Goal: Book appointment/travel/reservation

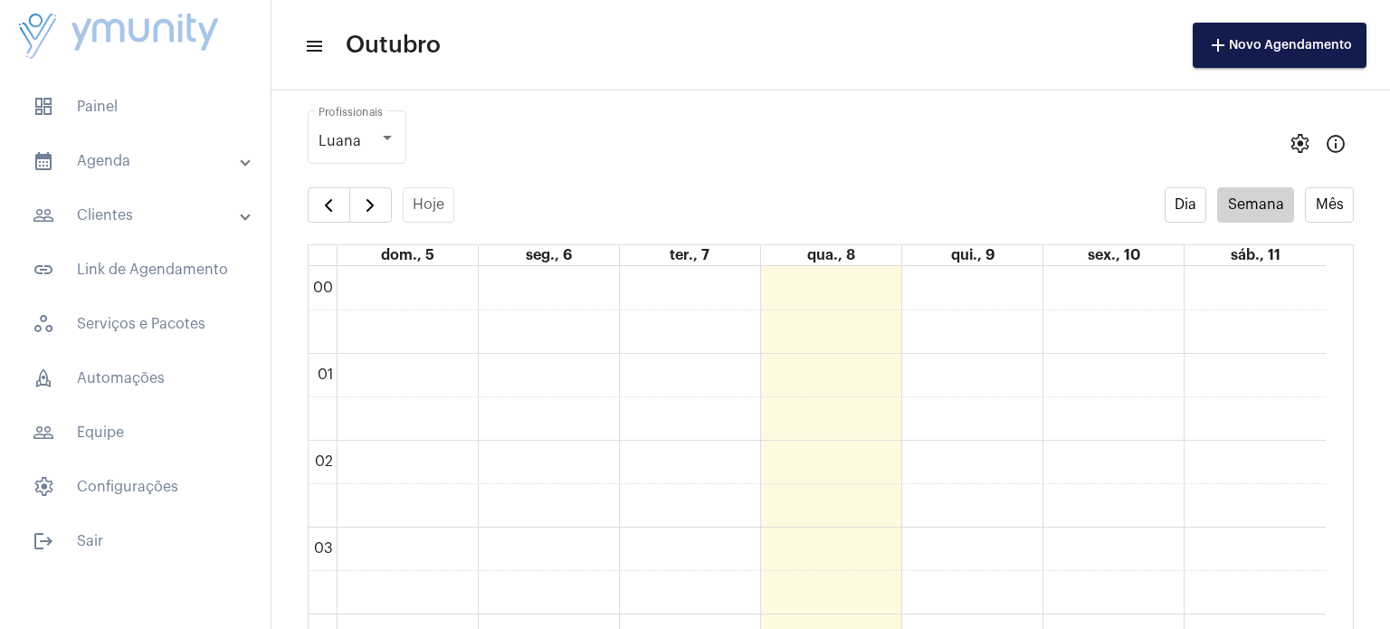
scroll to position [521, 0]
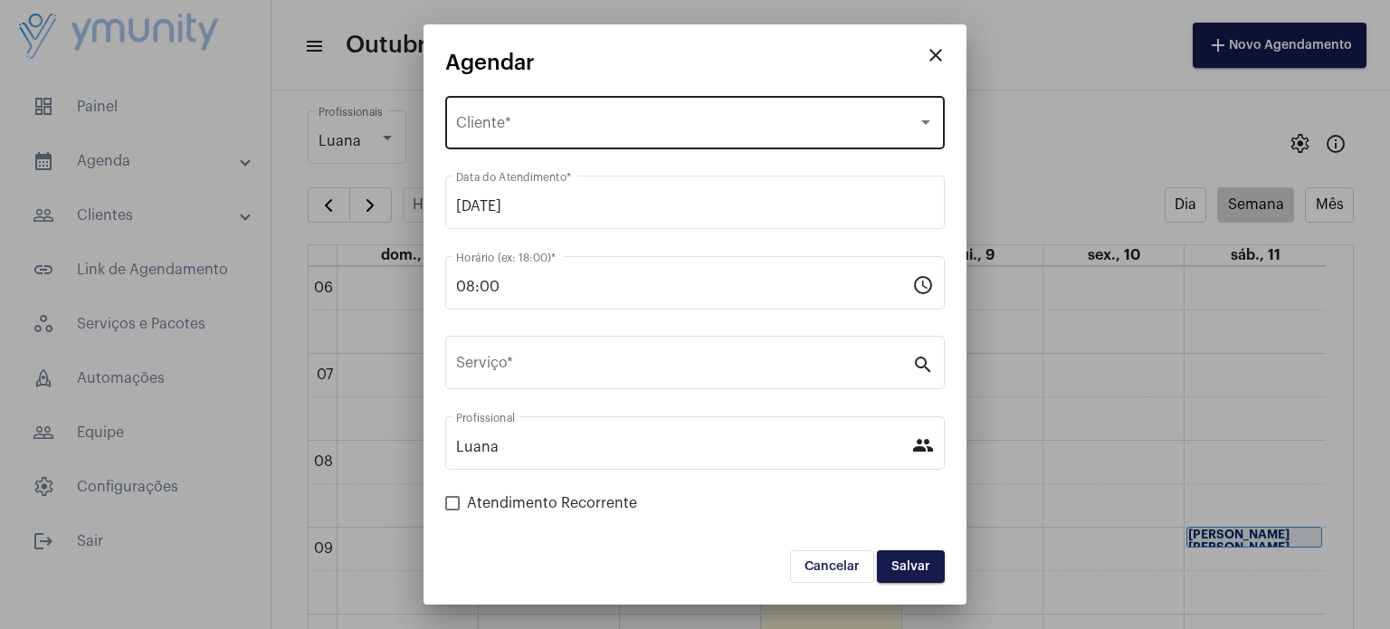
click at [601, 109] on div "Selecione o Cliente Cliente *" at bounding box center [695, 120] width 478 height 57
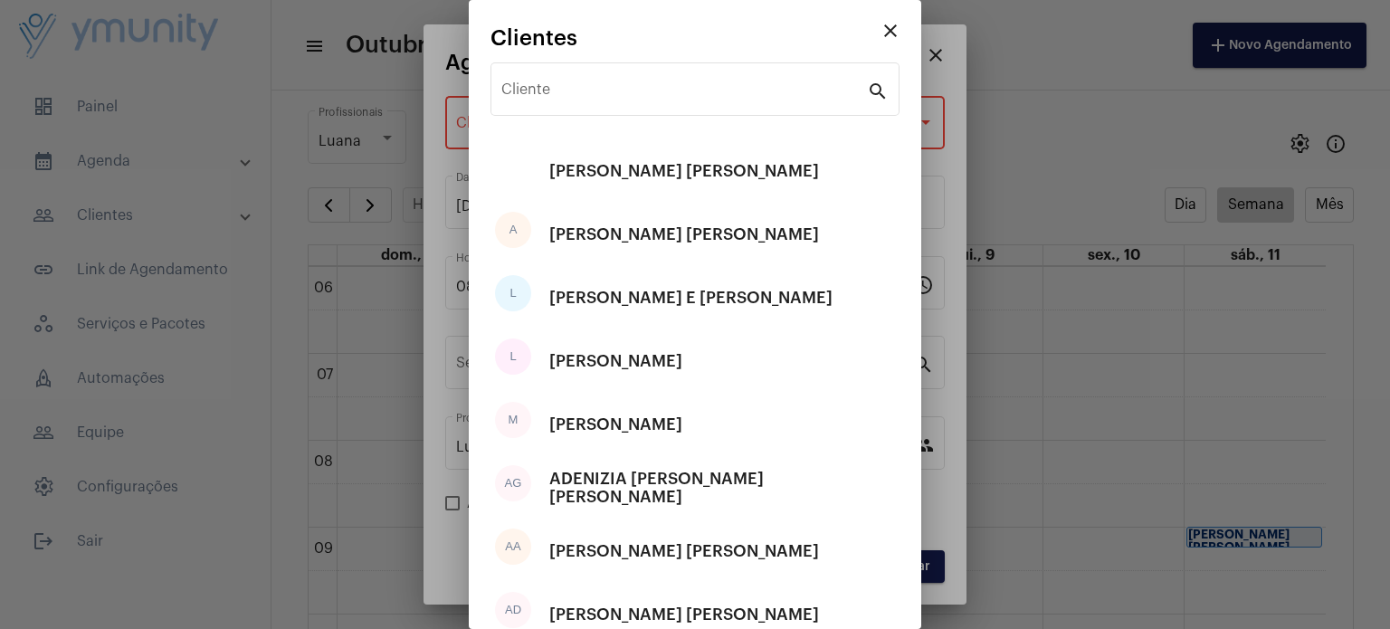
click at [601, 109] on div "Cliente" at bounding box center [684, 87] width 366 height 57
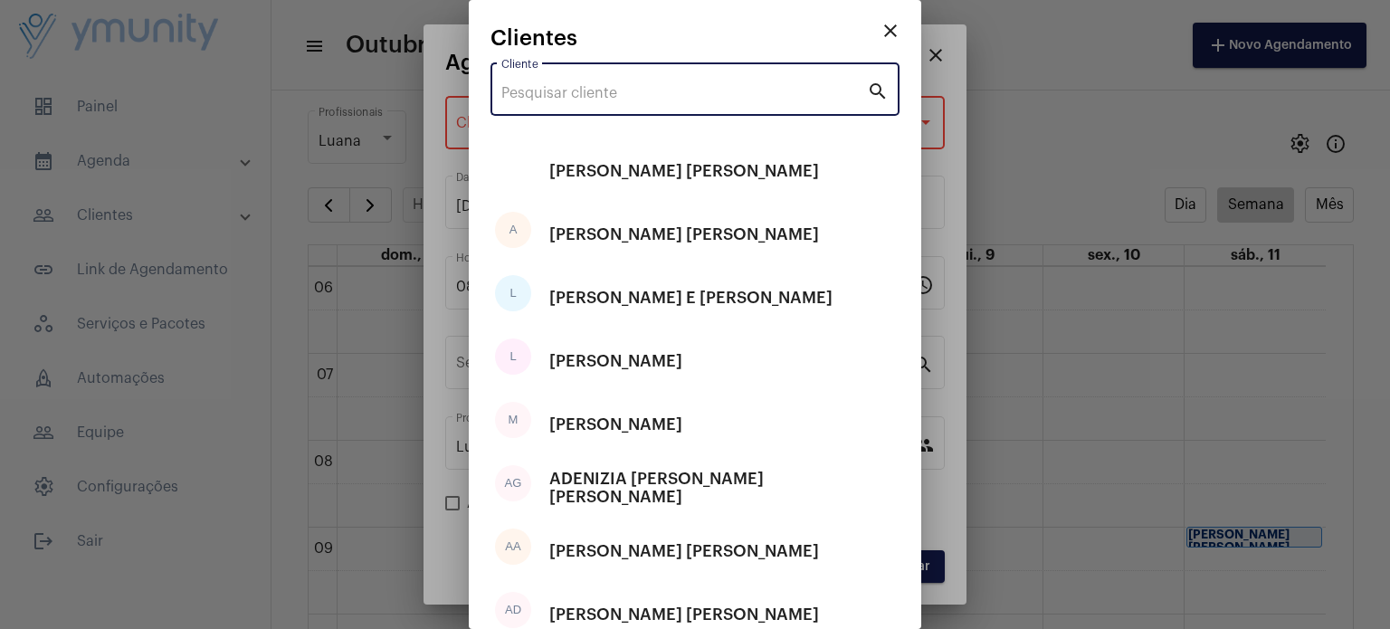
click at [601, 109] on div "Cliente" at bounding box center [684, 87] width 366 height 57
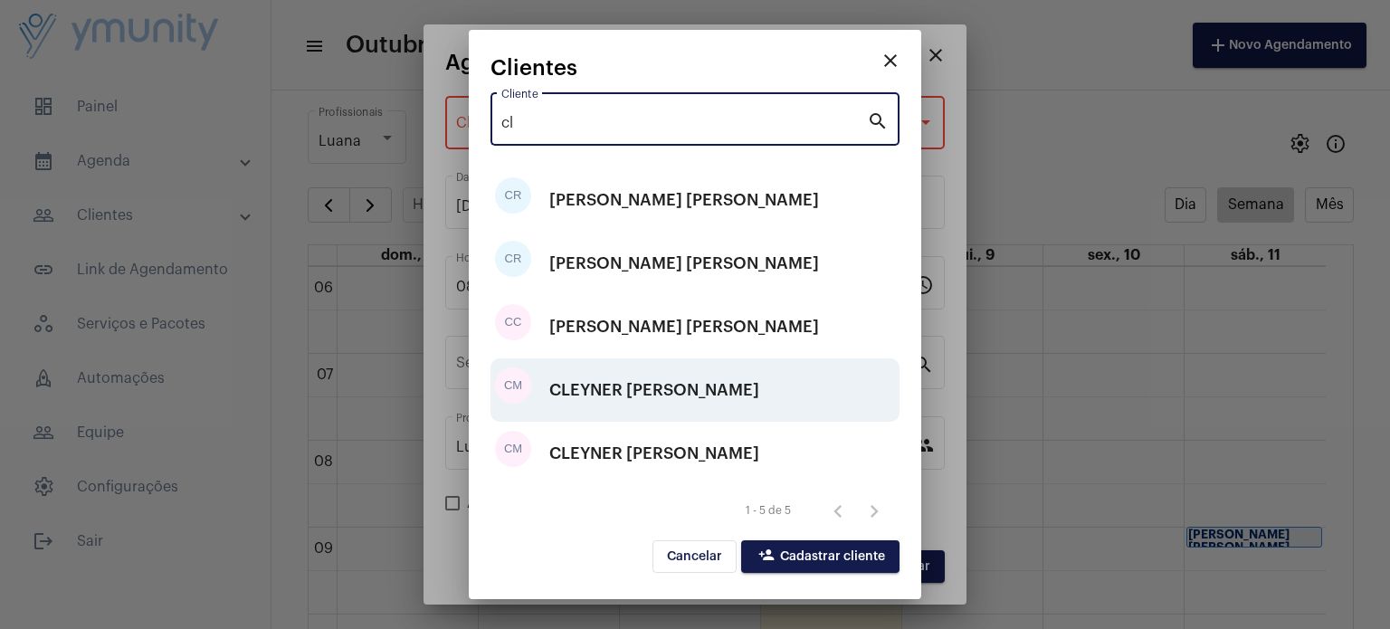
type input "cl"
click at [607, 395] on div "CLEYNER [PERSON_NAME]" at bounding box center [654, 390] width 210 height 54
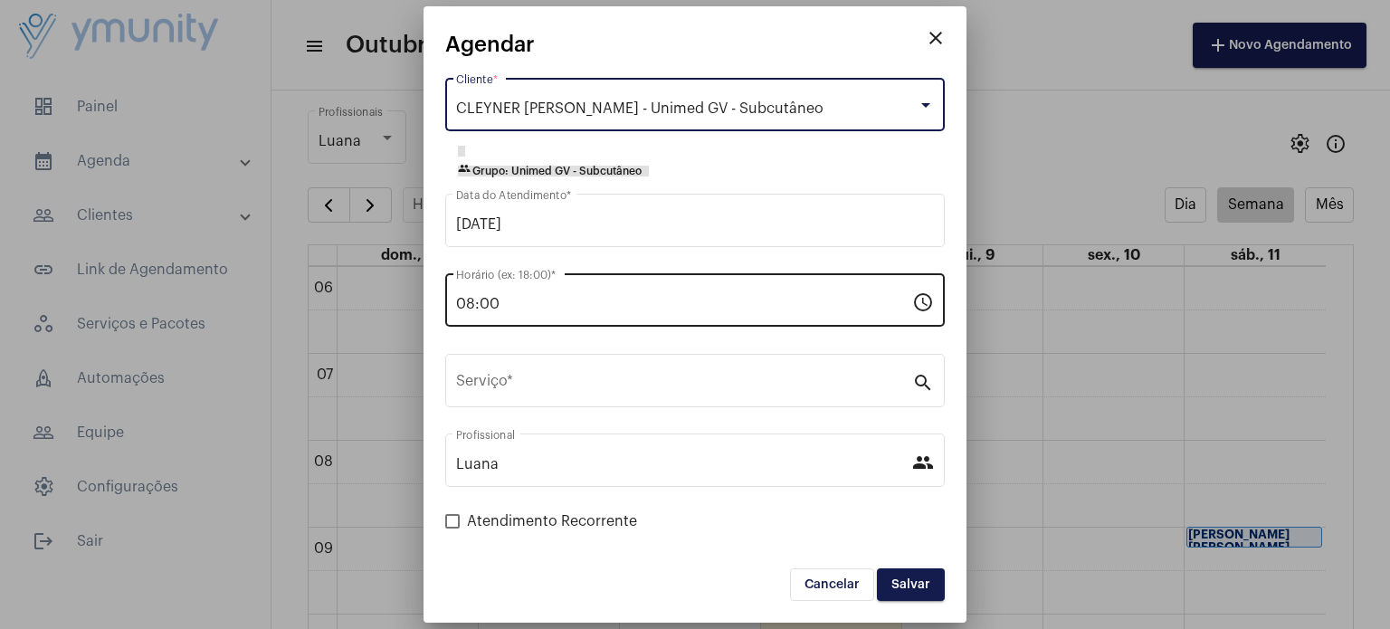
click at [590, 300] on input "08:00" at bounding box center [684, 304] width 456 height 16
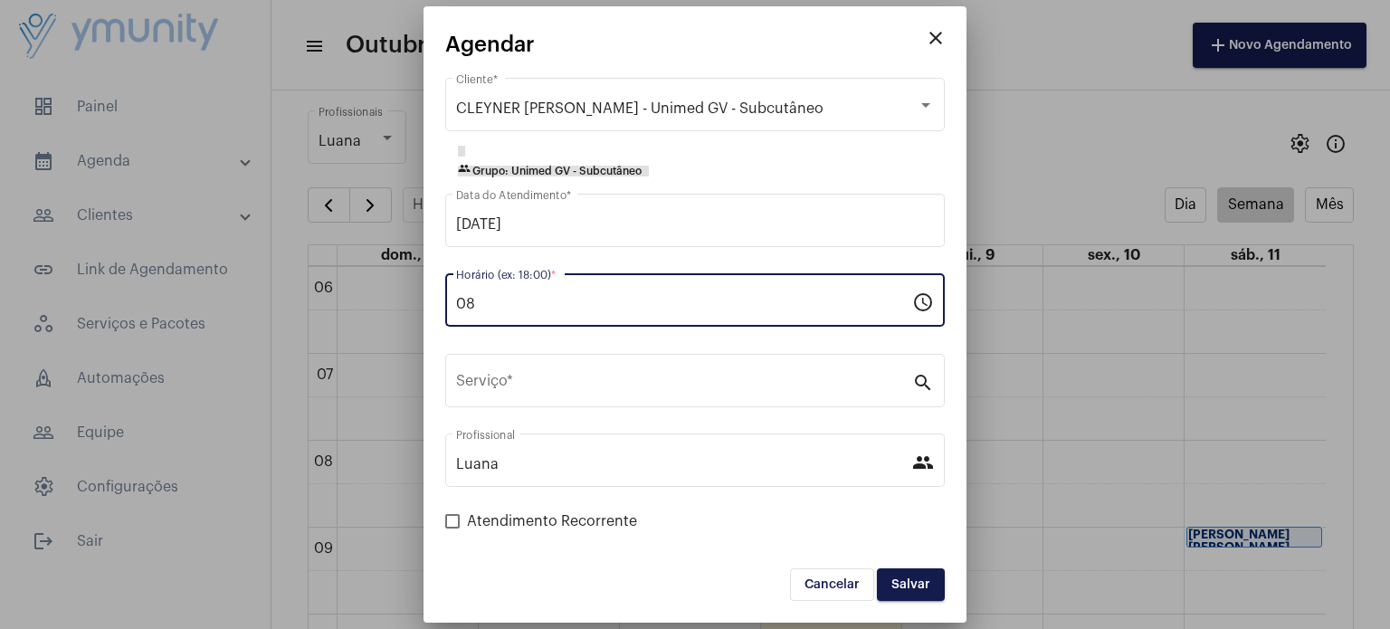
type input "0"
type input "15:00"
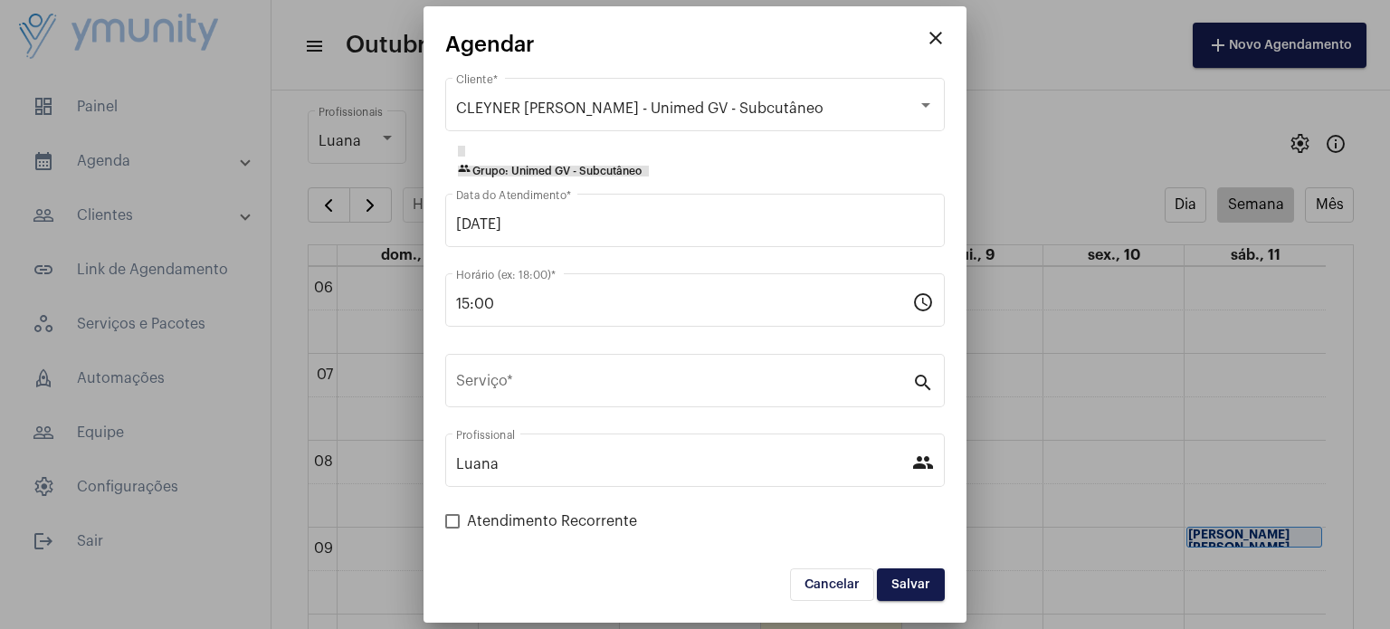
click at [532, 409] on div "Serviço * search" at bounding box center [695, 390] width 500 height 73
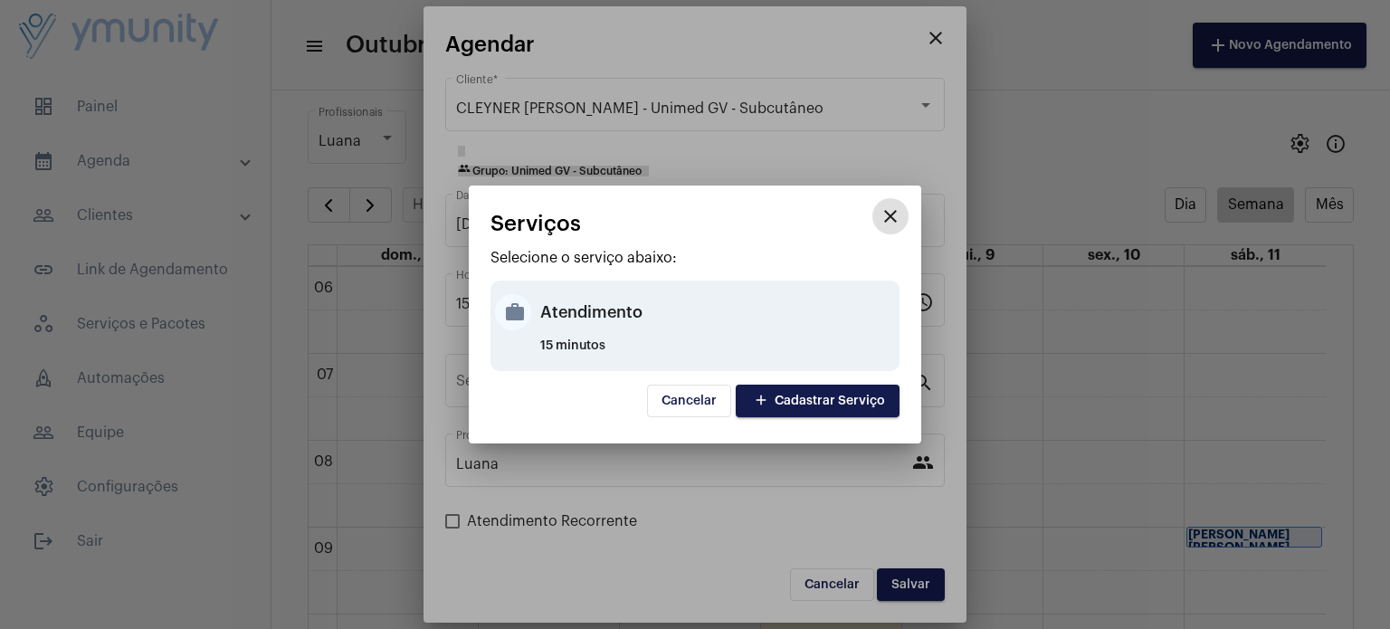
click at [595, 321] on div "Atendimento" at bounding box center [717, 312] width 355 height 54
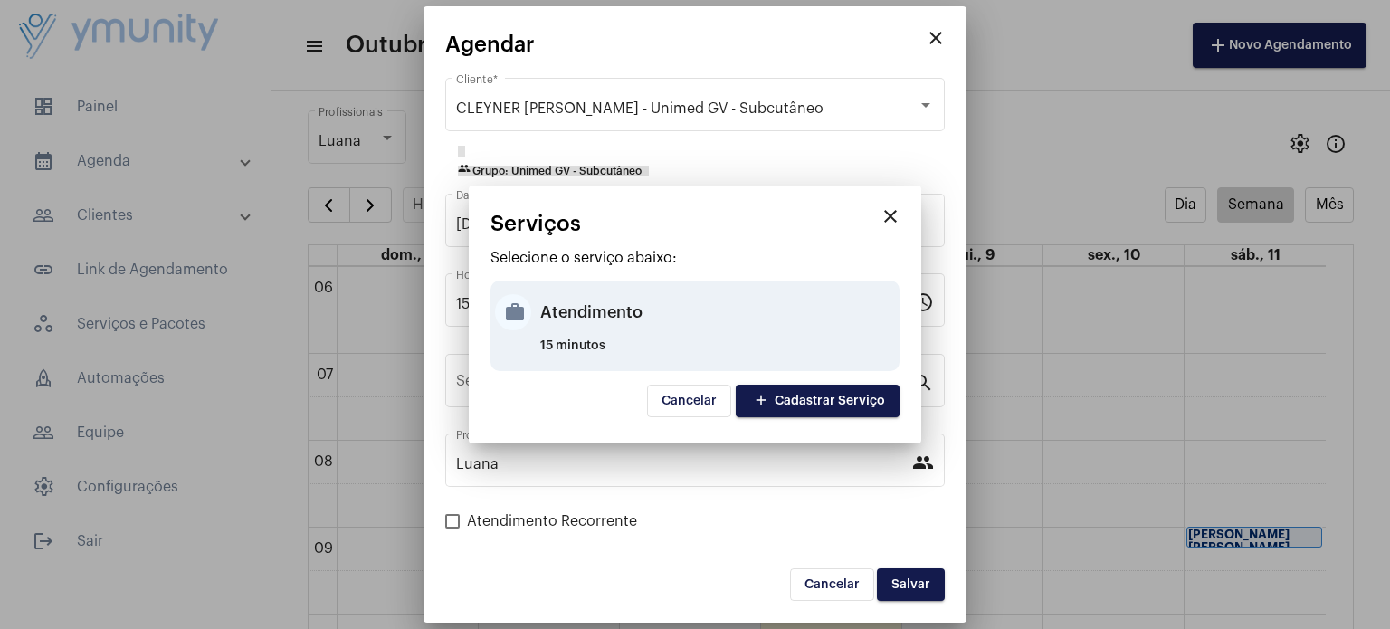
type input "Atendimento"
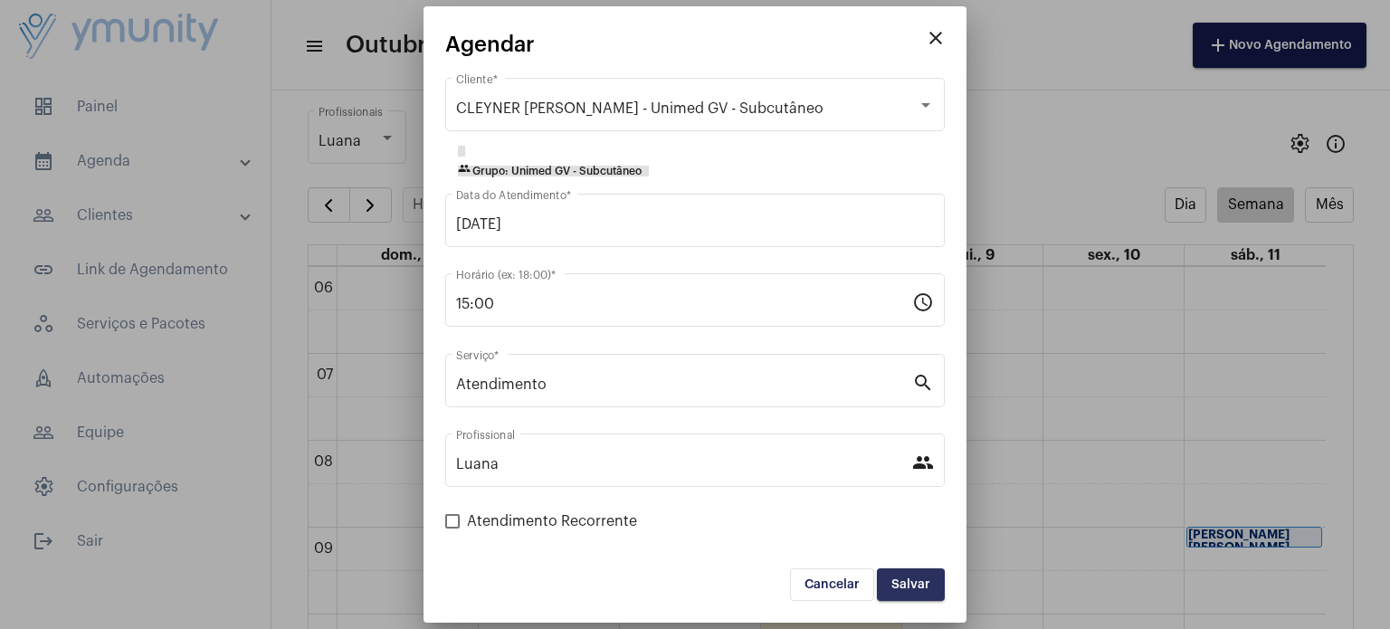
click at [890, 590] on button "Salvar" at bounding box center [911, 584] width 68 height 33
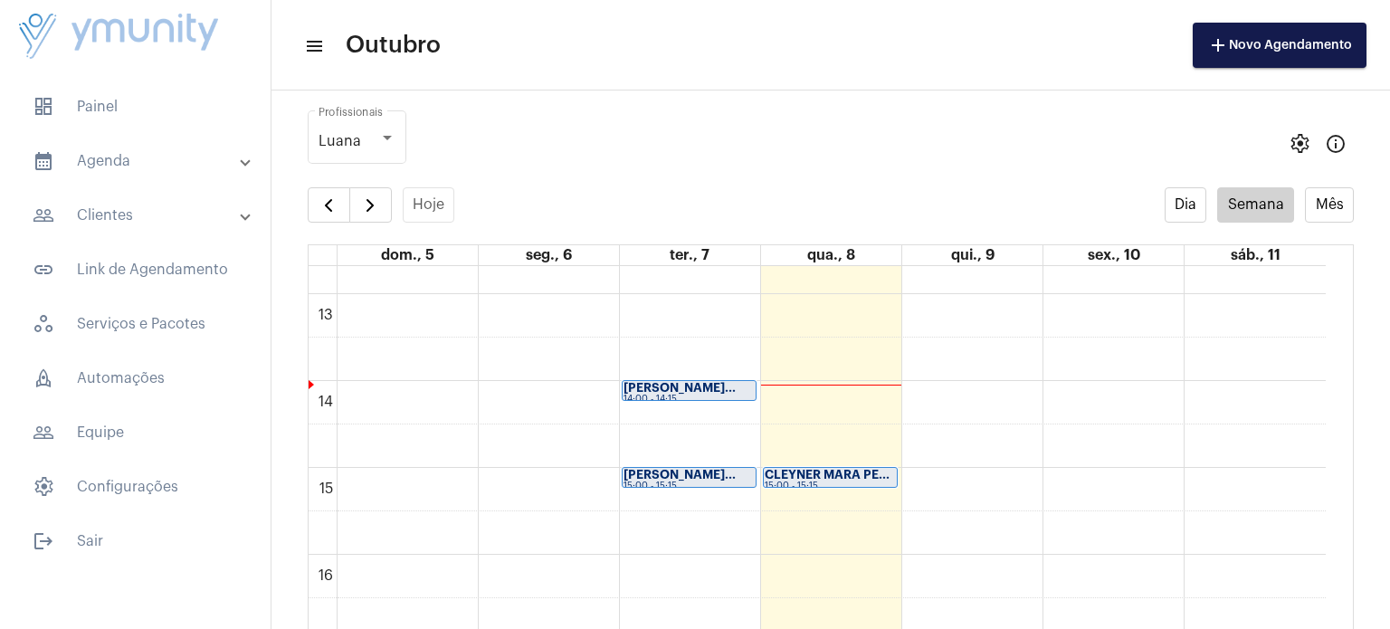
scroll to position [1167, 0]
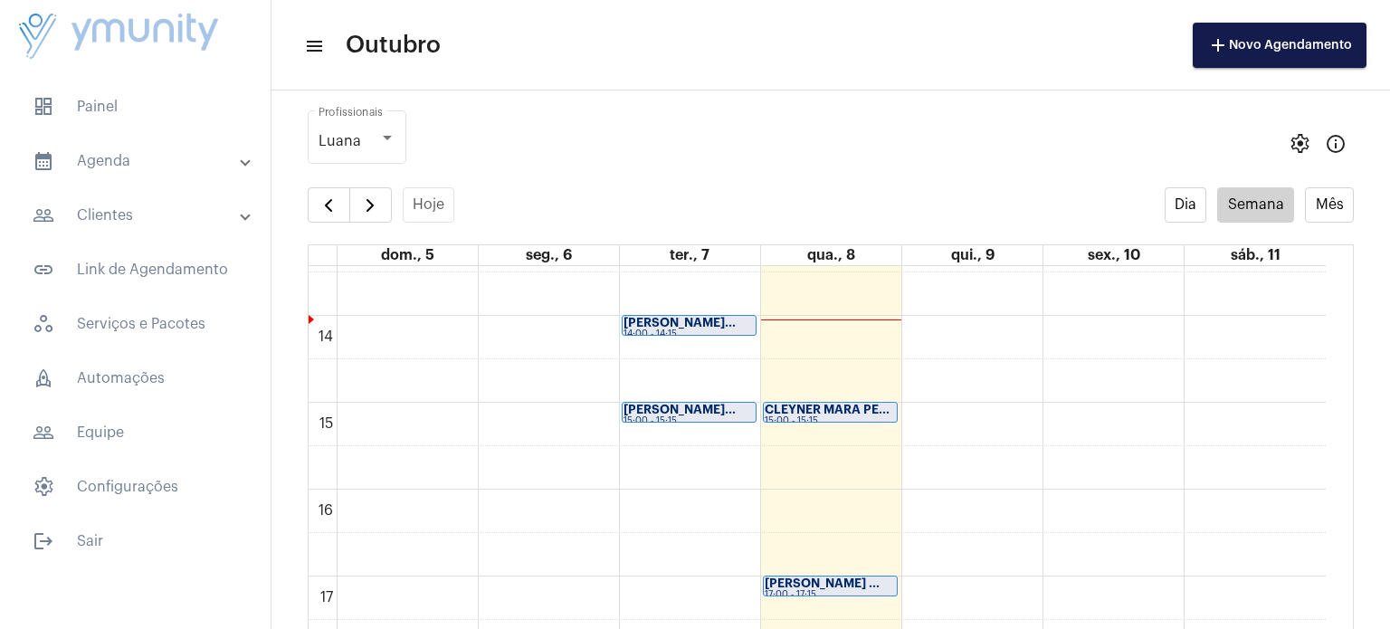
click at [789, 404] on strong "CLEYNER MARA PE..." at bounding box center [827, 410] width 125 height 12
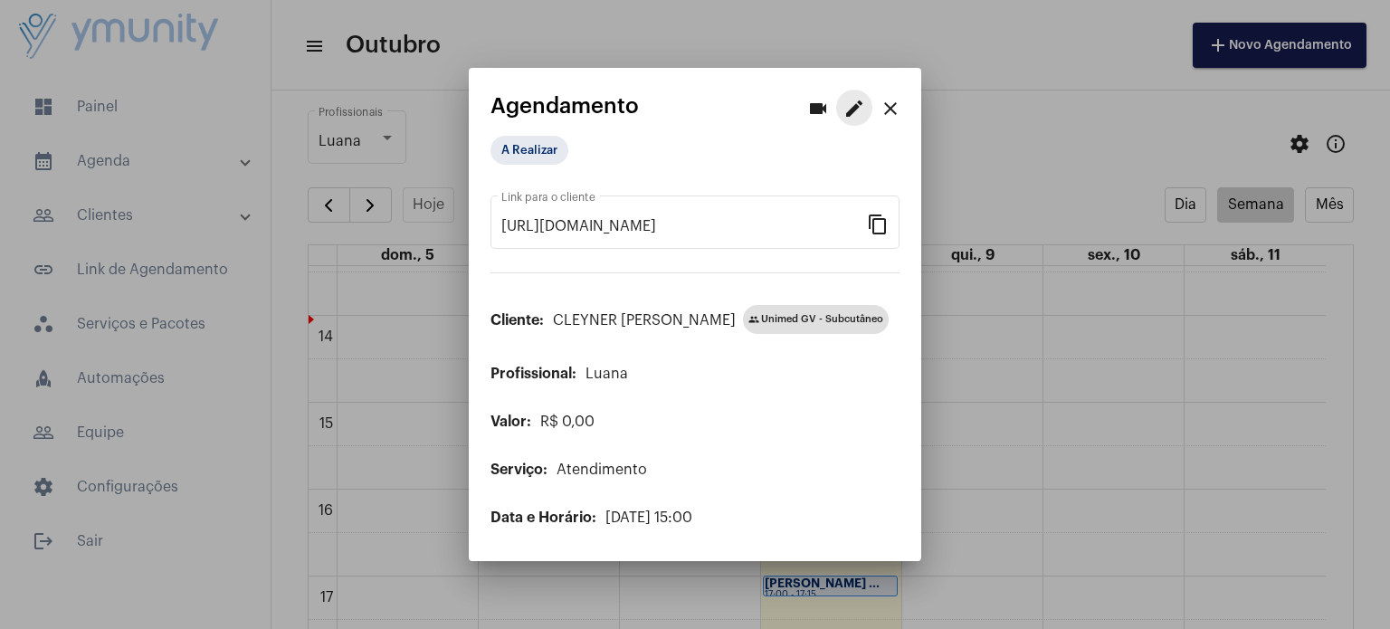
click at [852, 114] on mat-icon "edit" at bounding box center [854, 109] width 22 height 22
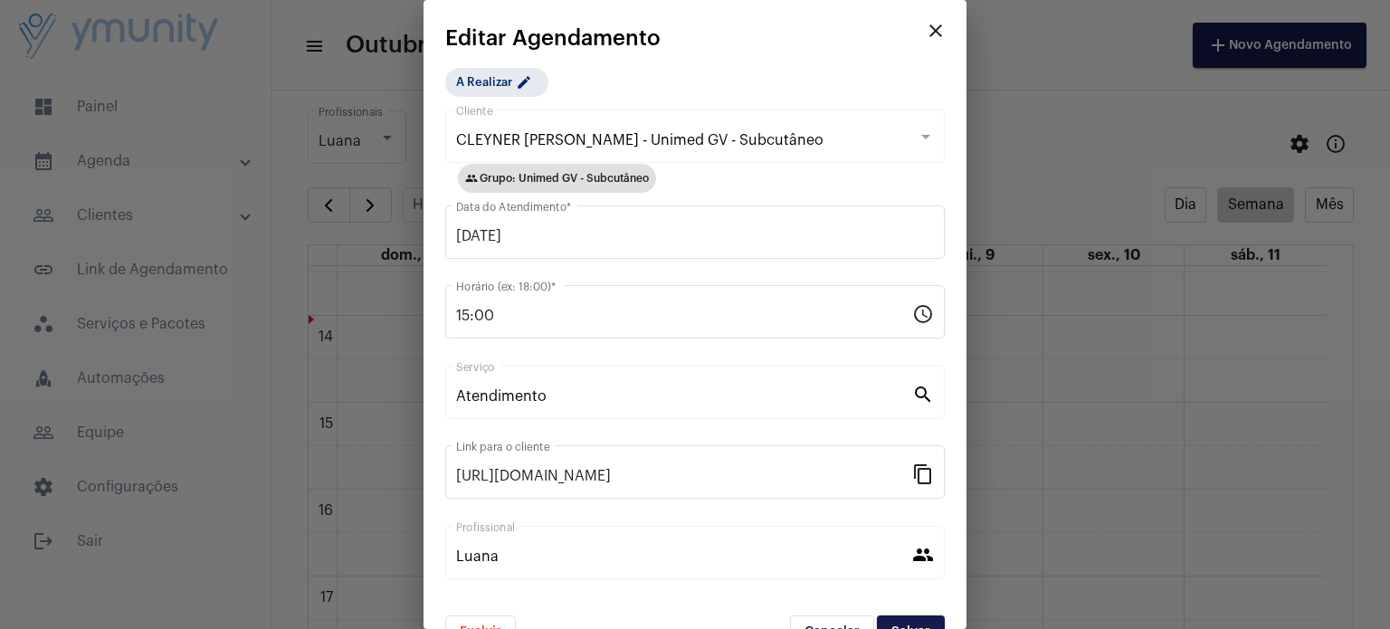
scroll to position [40, 0]
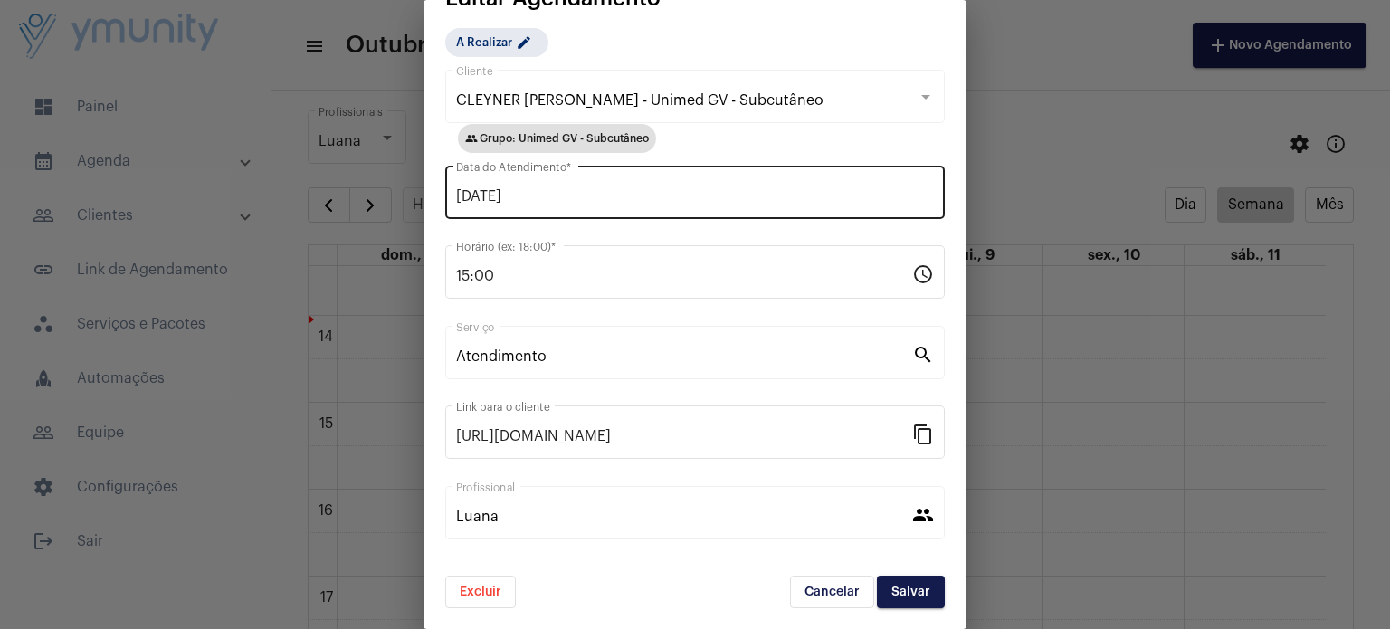
click at [568, 204] on div "[DATE] Data do Atendimento *" at bounding box center [695, 190] width 478 height 57
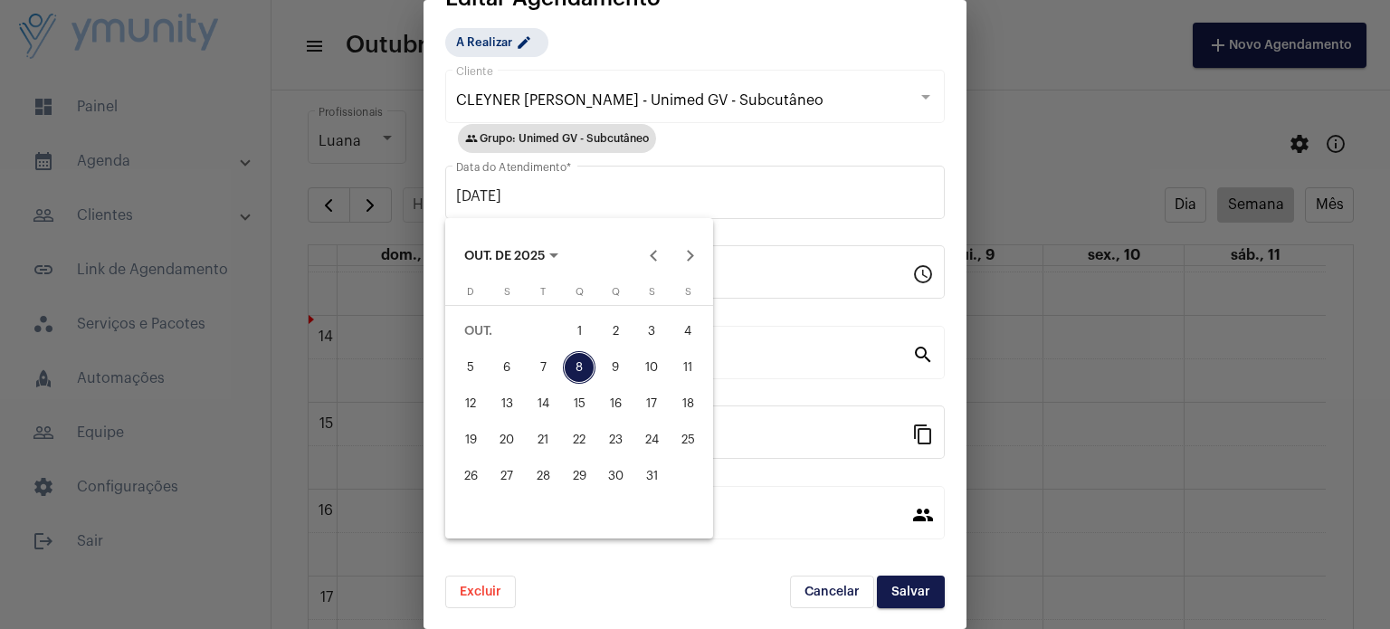
click at [615, 363] on div "9" at bounding box center [615, 367] width 33 height 33
type input "[DATE]"
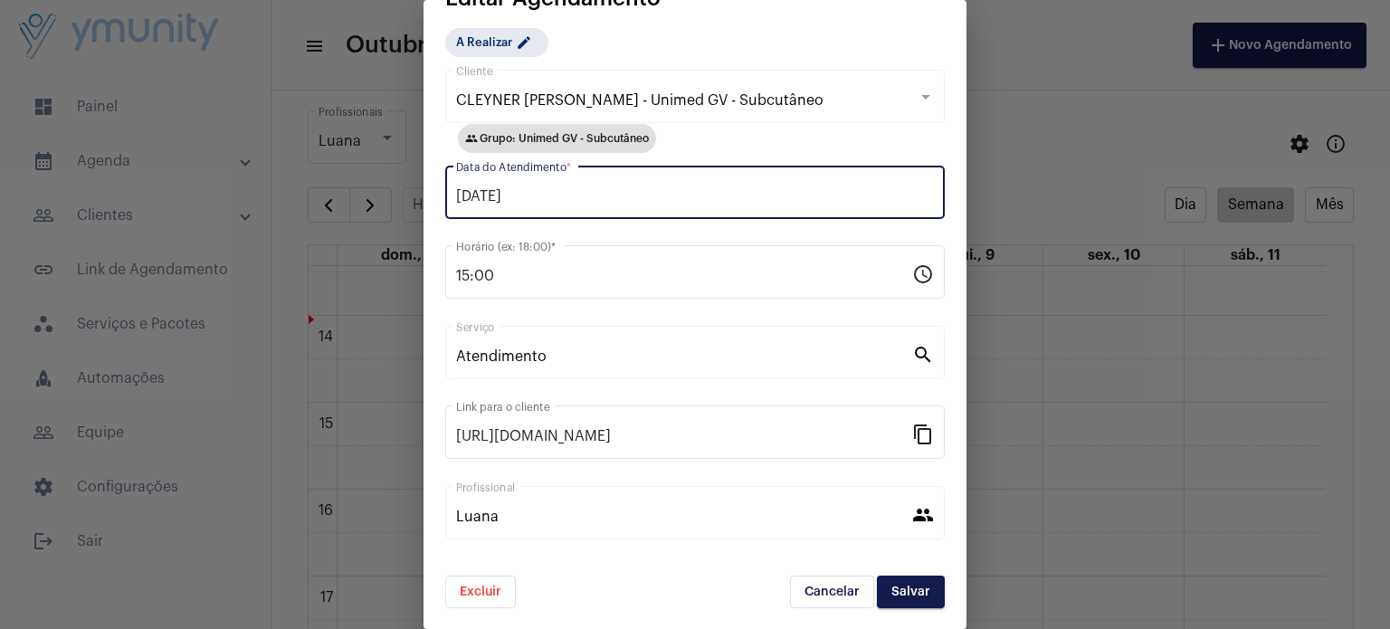
click at [891, 585] on span "Salvar" at bounding box center [910, 591] width 39 height 13
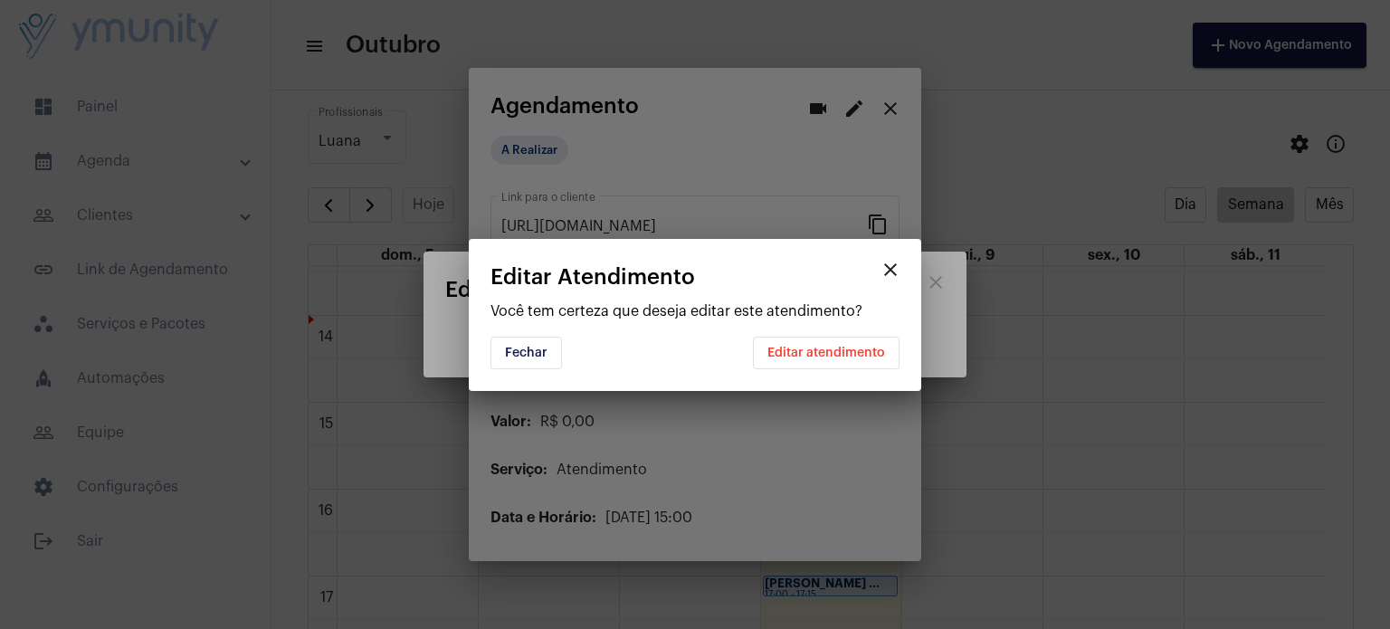
scroll to position [0, 0]
click at [842, 351] on span "Editar atendimento" at bounding box center [826, 353] width 118 height 13
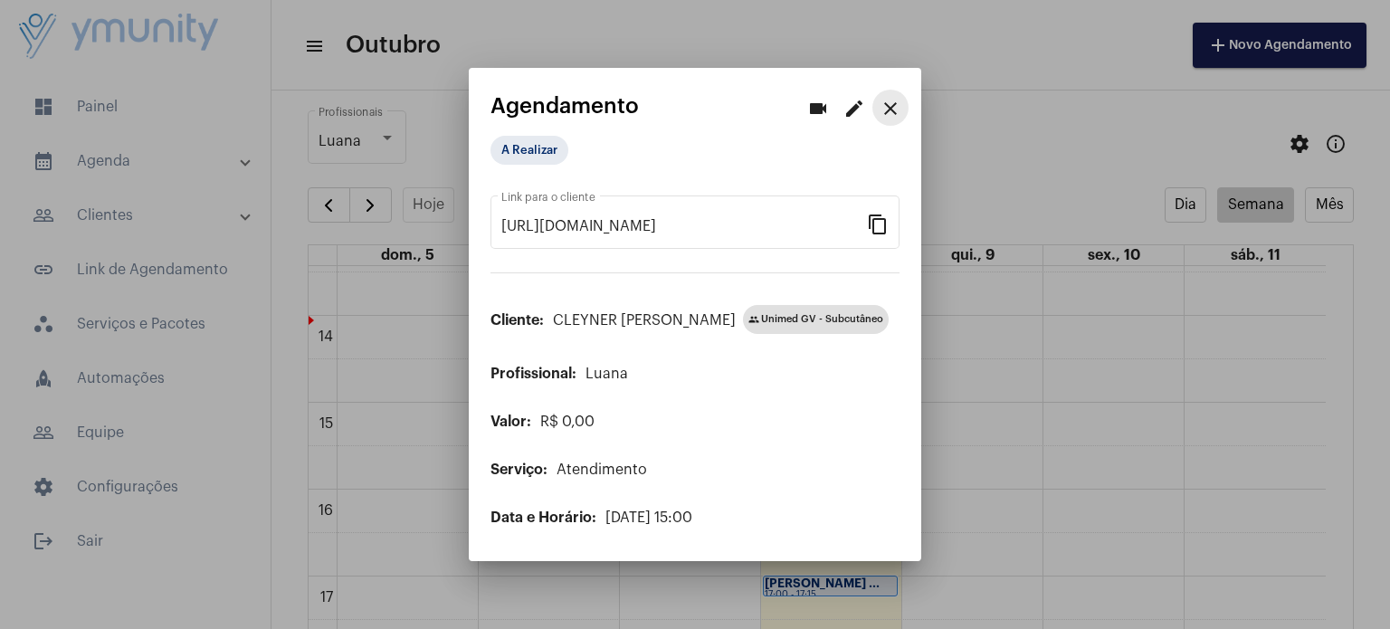
click at [889, 104] on mat-icon "close" at bounding box center [891, 109] width 22 height 22
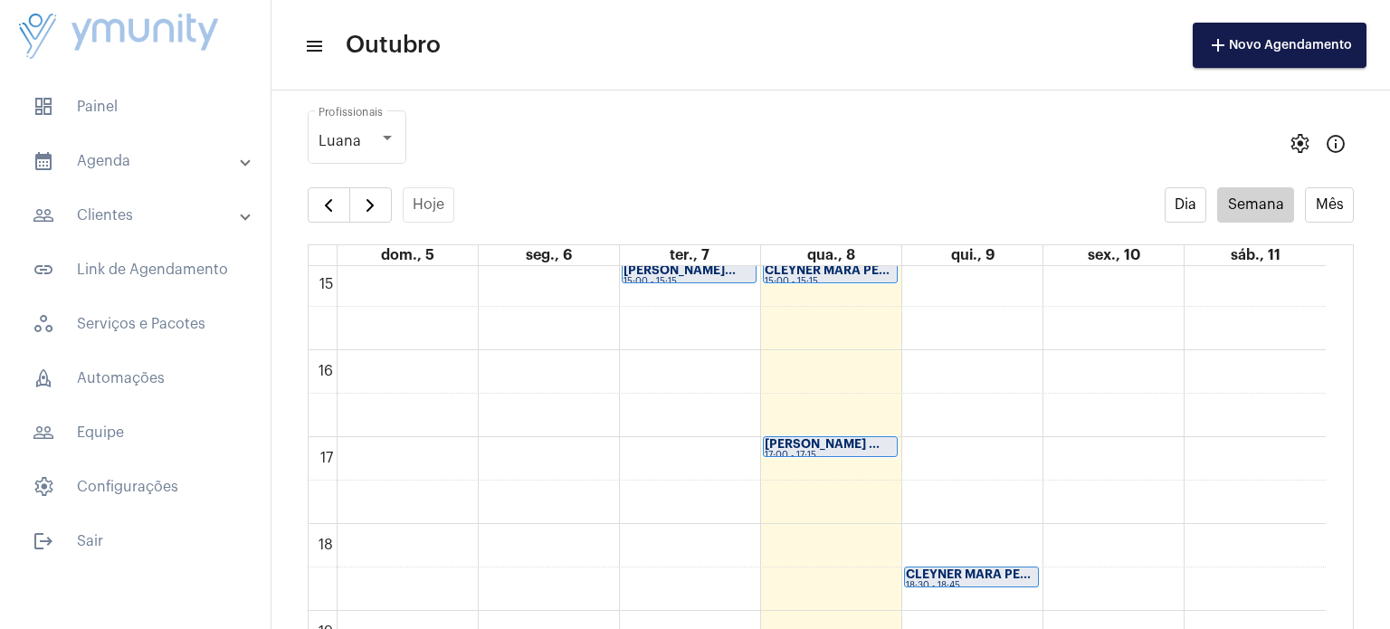
scroll to position [1263, 0]
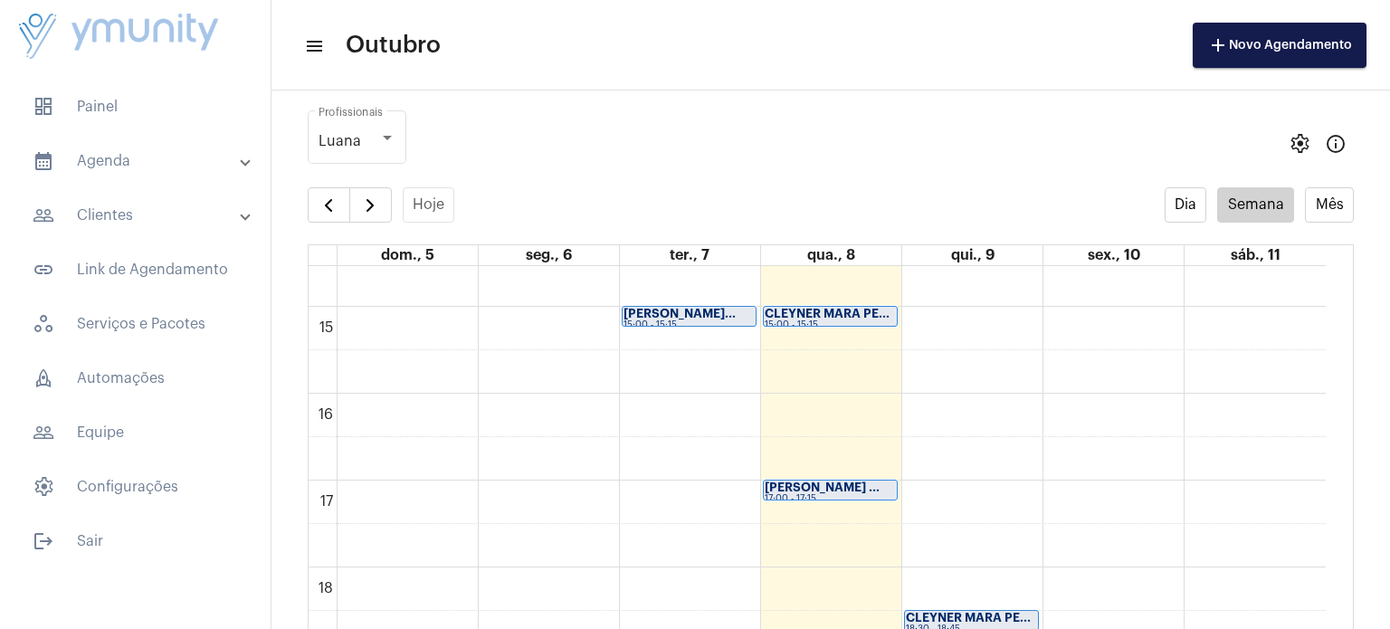
click at [837, 307] on div "CLEYNER MARA PE... 15:00 - 15:15" at bounding box center [830, 316] width 133 height 19
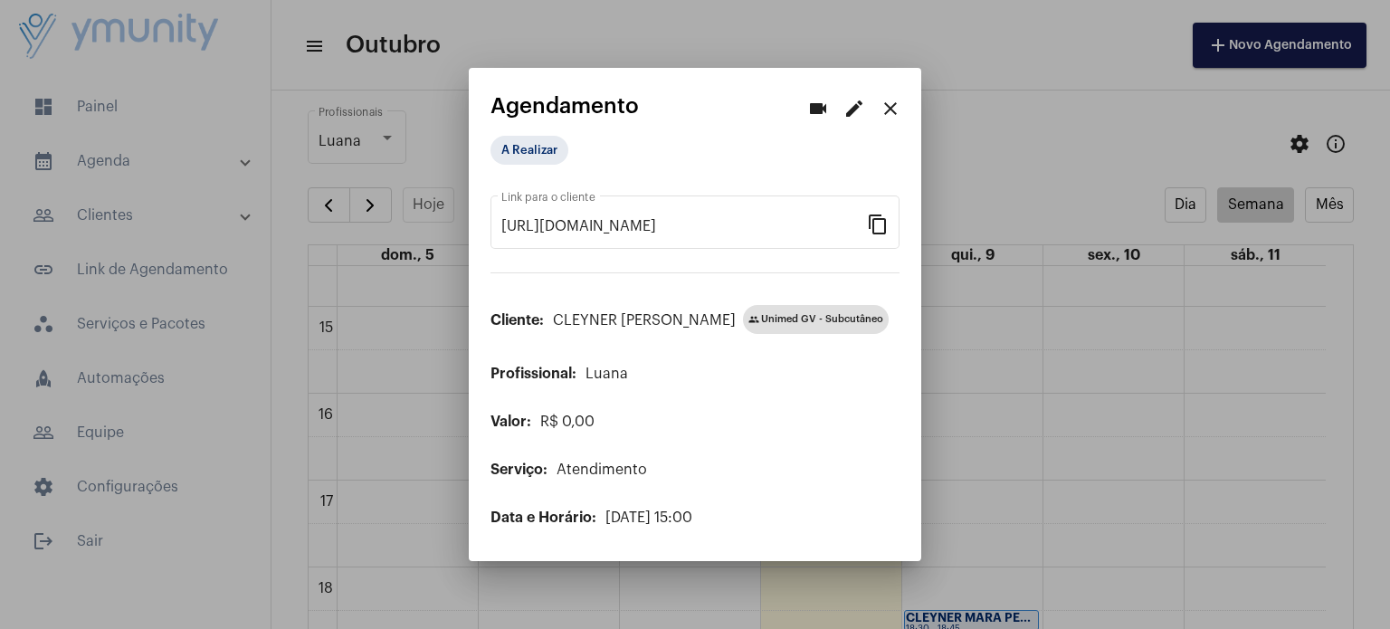
click at [852, 100] on mat-icon "edit" at bounding box center [854, 109] width 22 height 22
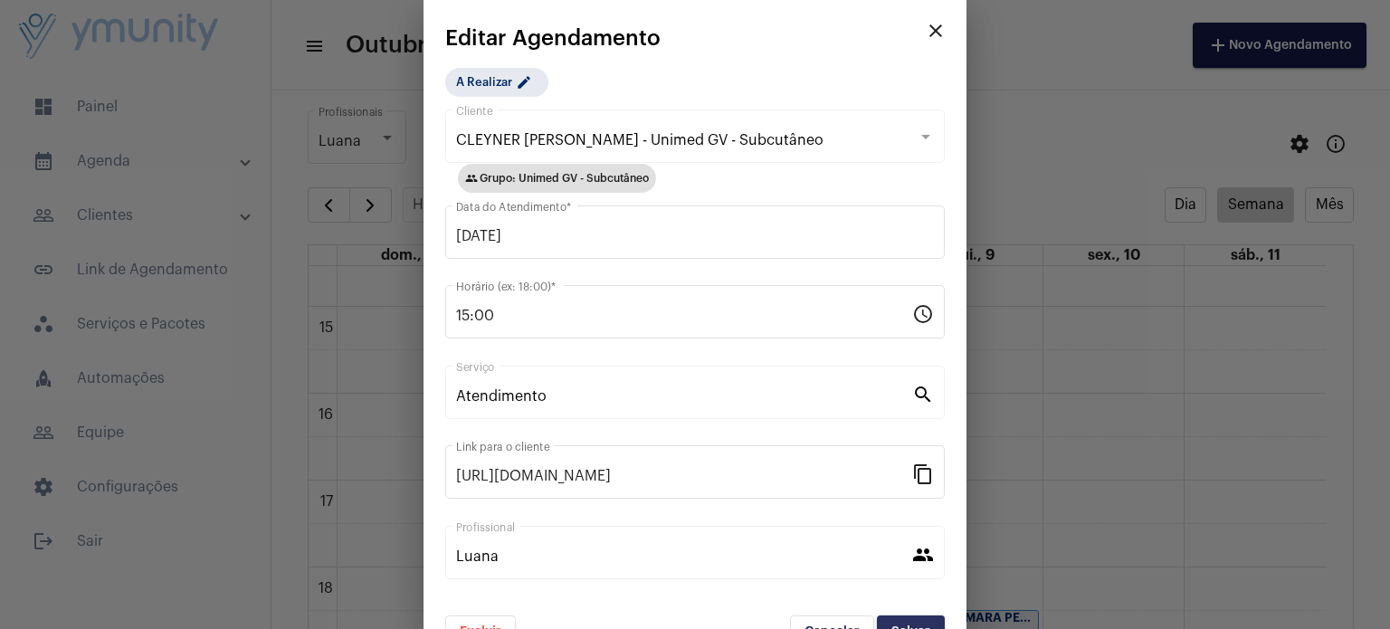
click at [881, 618] on button "Salvar" at bounding box center [911, 631] width 68 height 33
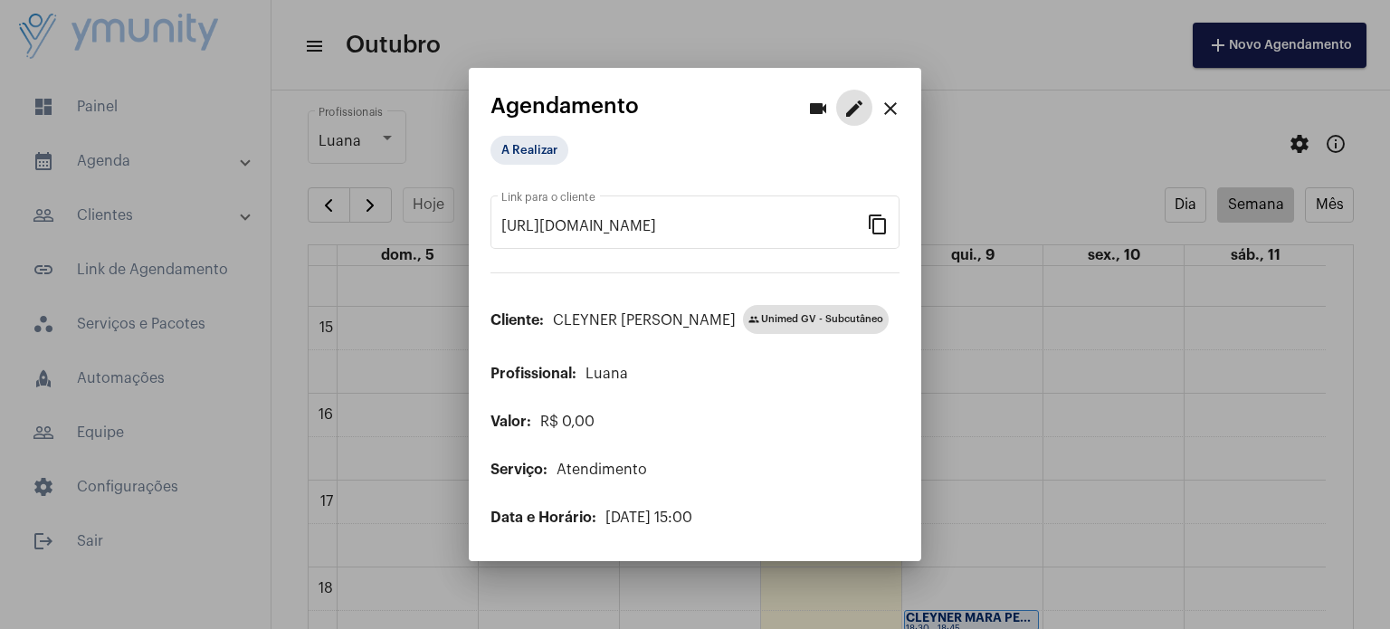
click at [857, 103] on mat-icon "edit" at bounding box center [854, 109] width 22 height 22
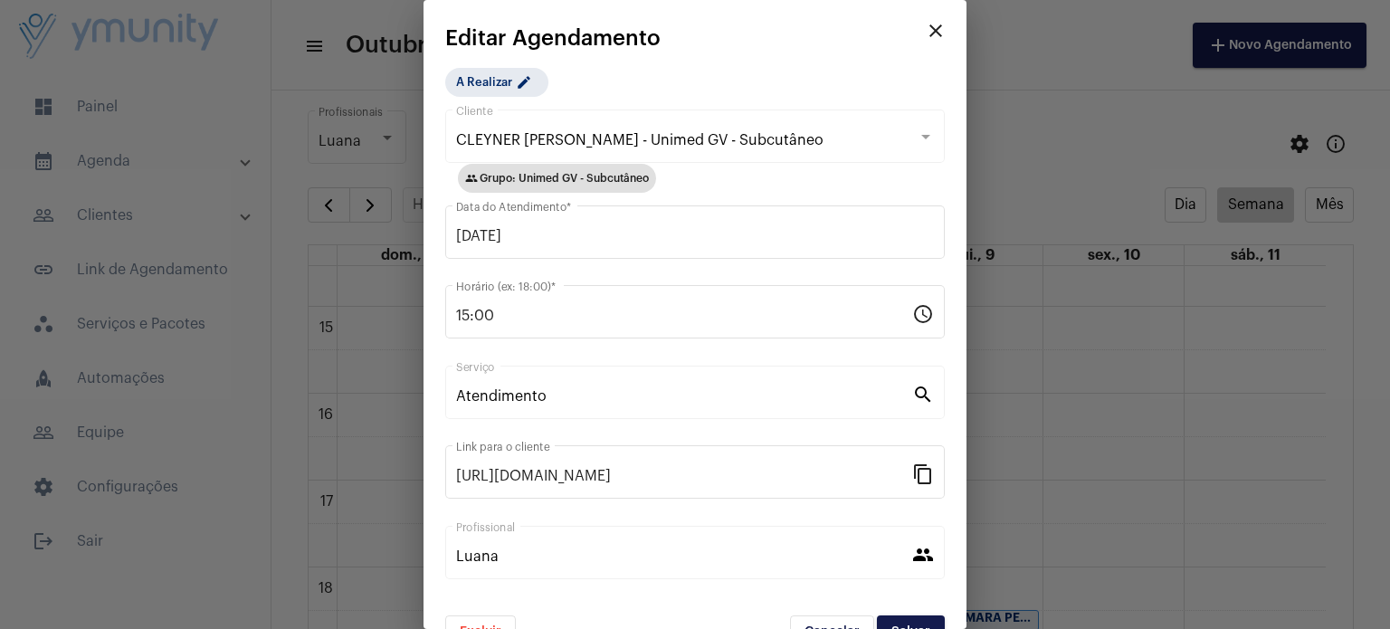
scroll to position [40, 0]
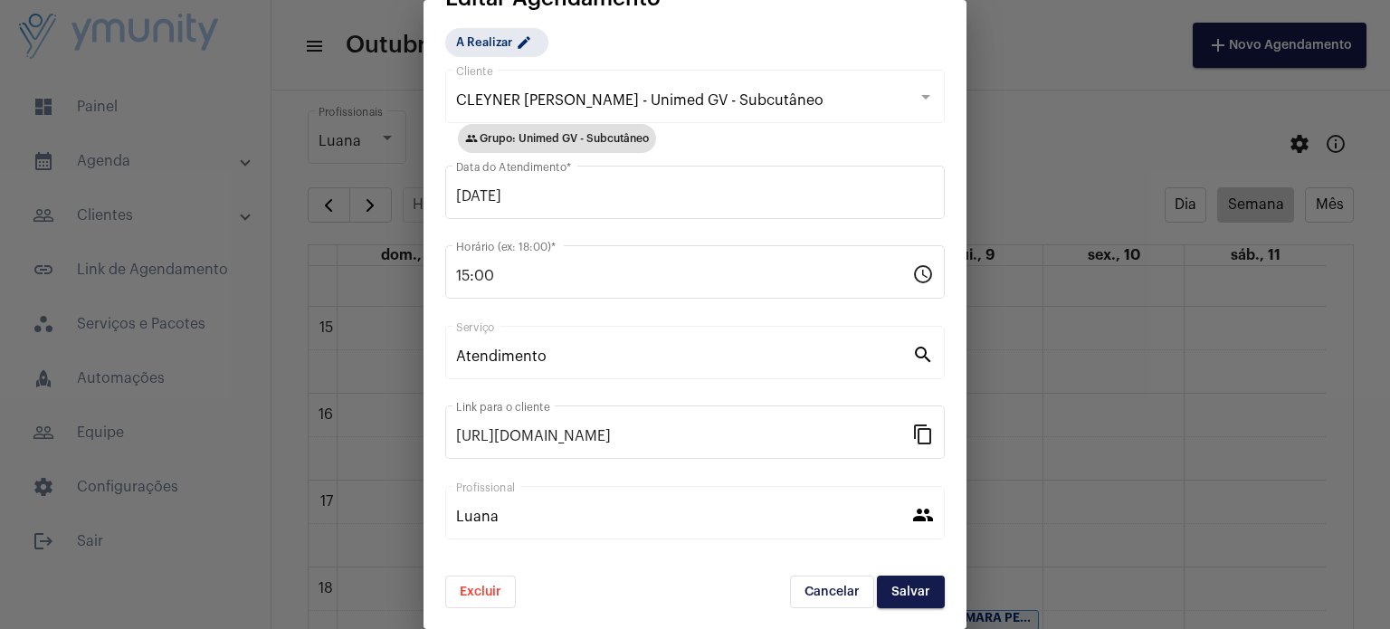
click at [481, 604] on button "Excluir" at bounding box center [480, 592] width 71 height 33
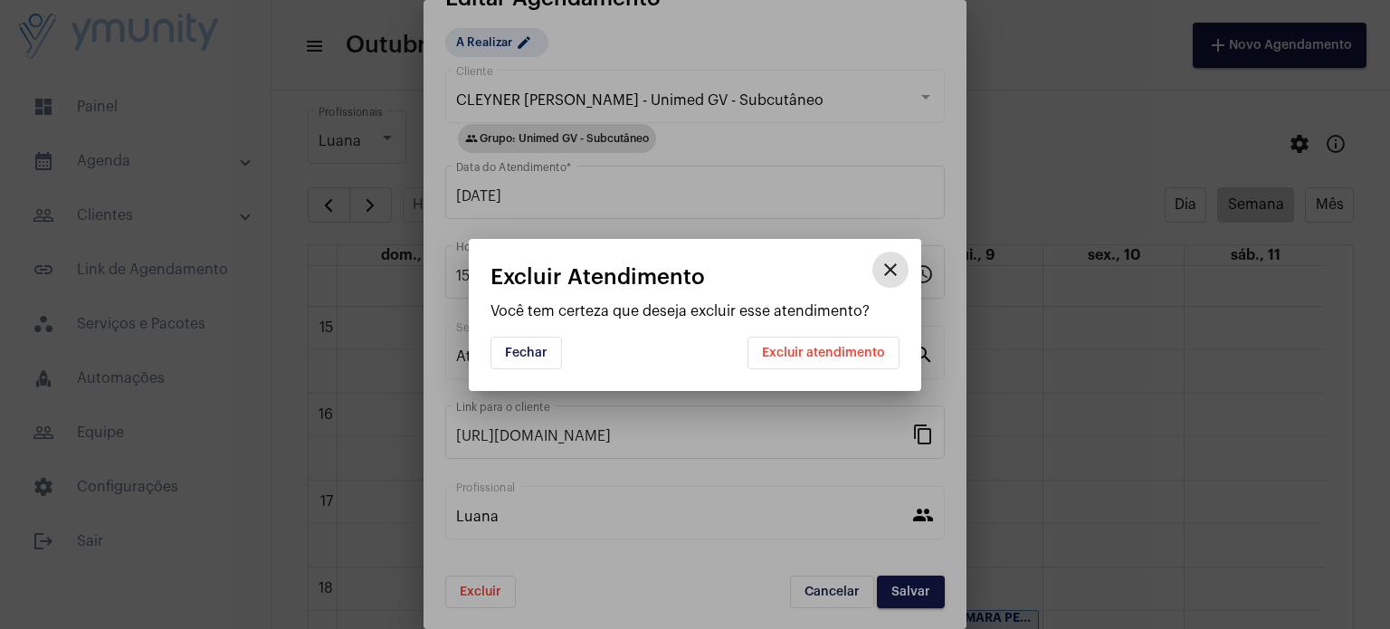
click at [790, 357] on span "Excluir atendimento" at bounding box center [823, 353] width 123 height 13
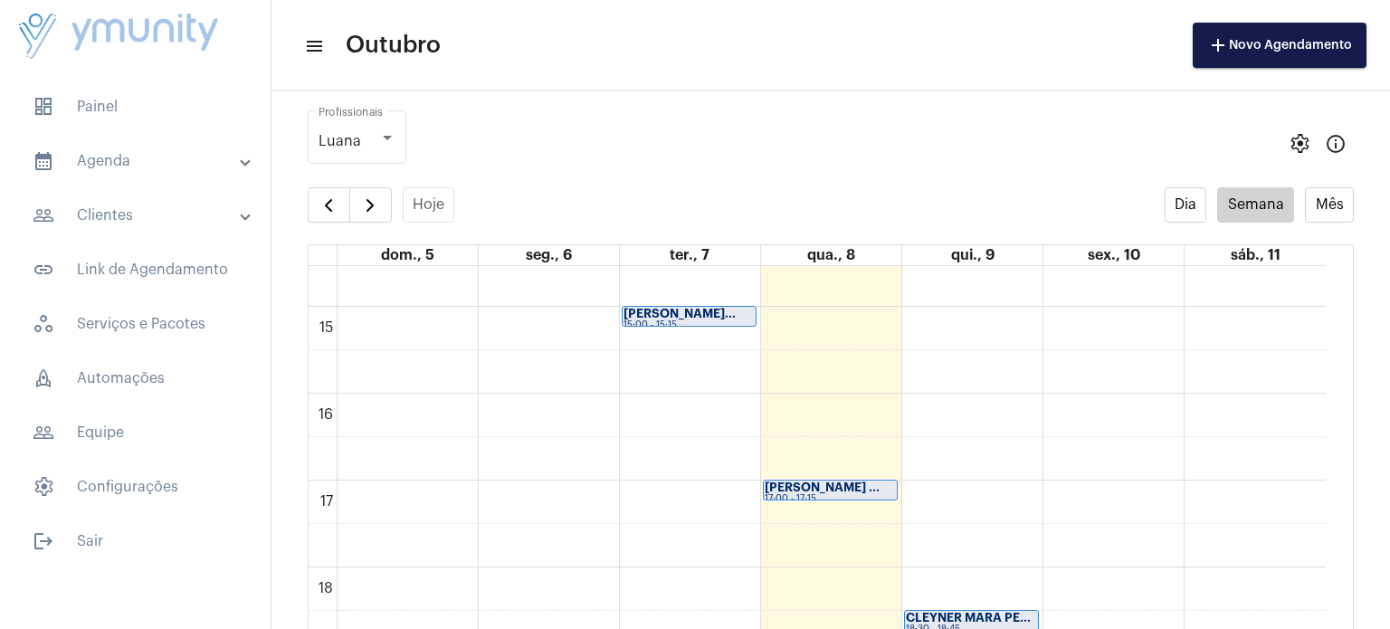
click at [1027, 296] on div "00 01 02 03 04 05 06 07 08 09 10 11 12 13 14 15 16 17 18 19 20 21 22 23 [PERSON…" at bounding box center [817, 45] width 1017 height 2085
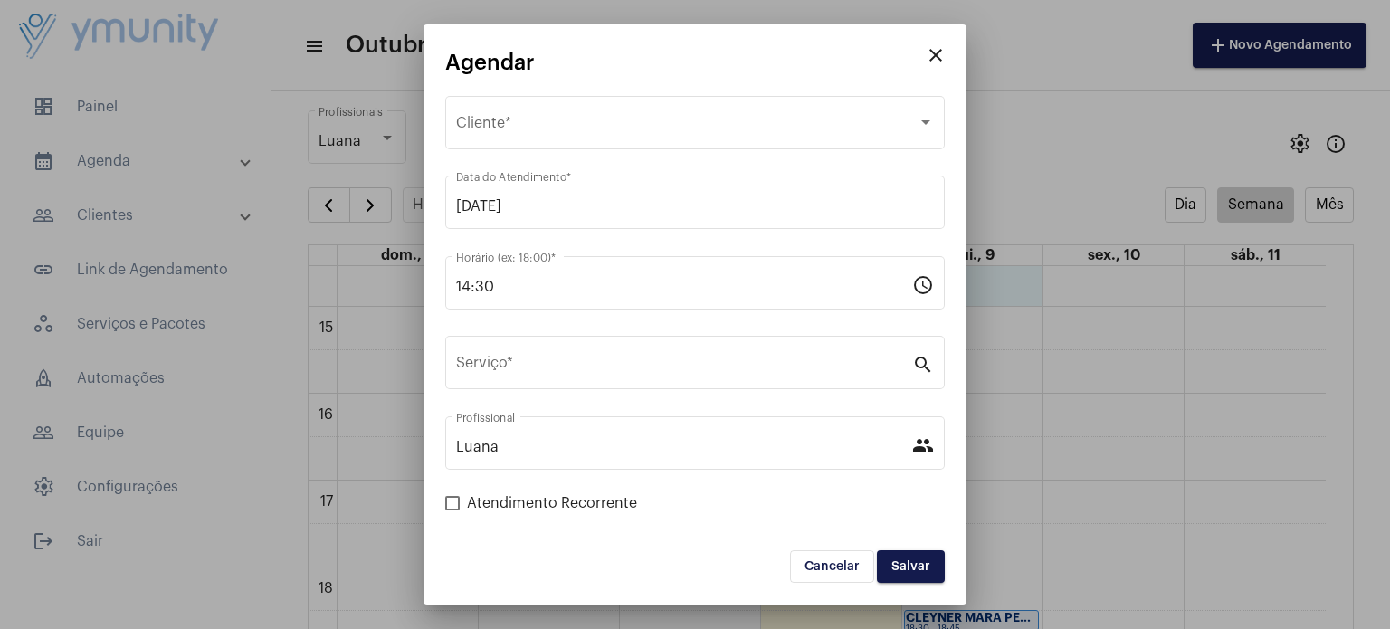
click at [932, 64] on mat-icon "close" at bounding box center [936, 55] width 22 height 22
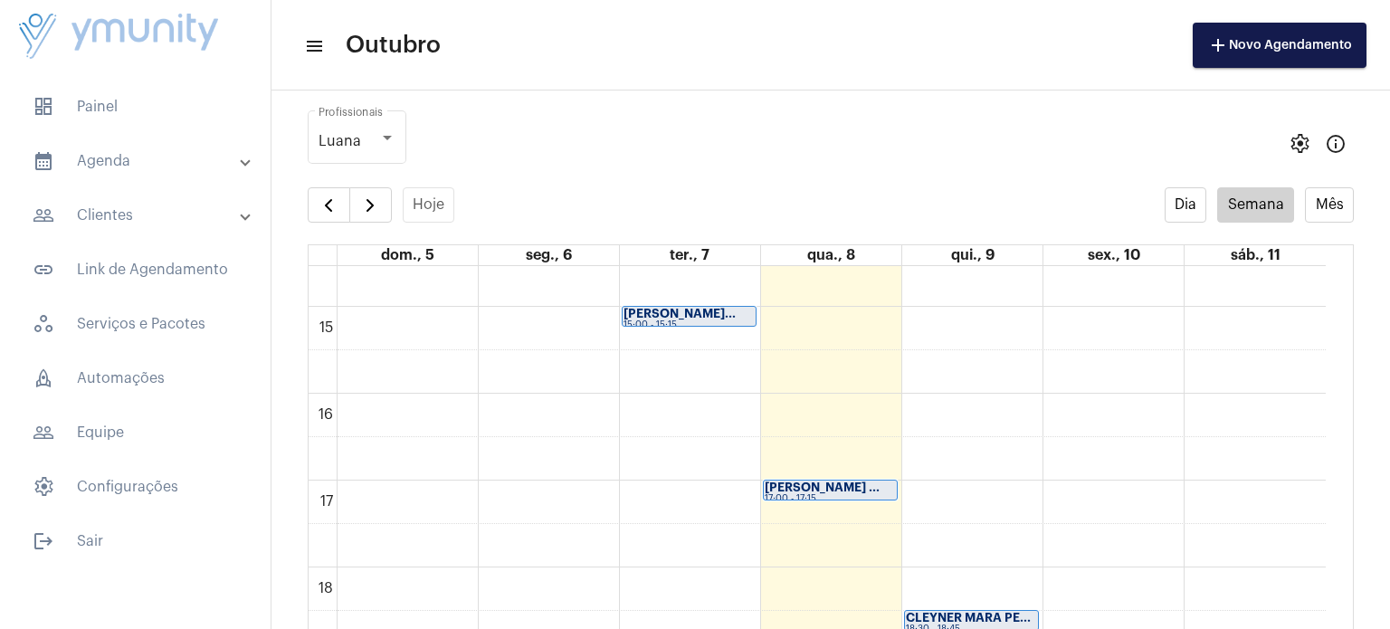
click at [991, 614] on strong "CLEYNER MARA PE..." at bounding box center [968, 618] width 125 height 12
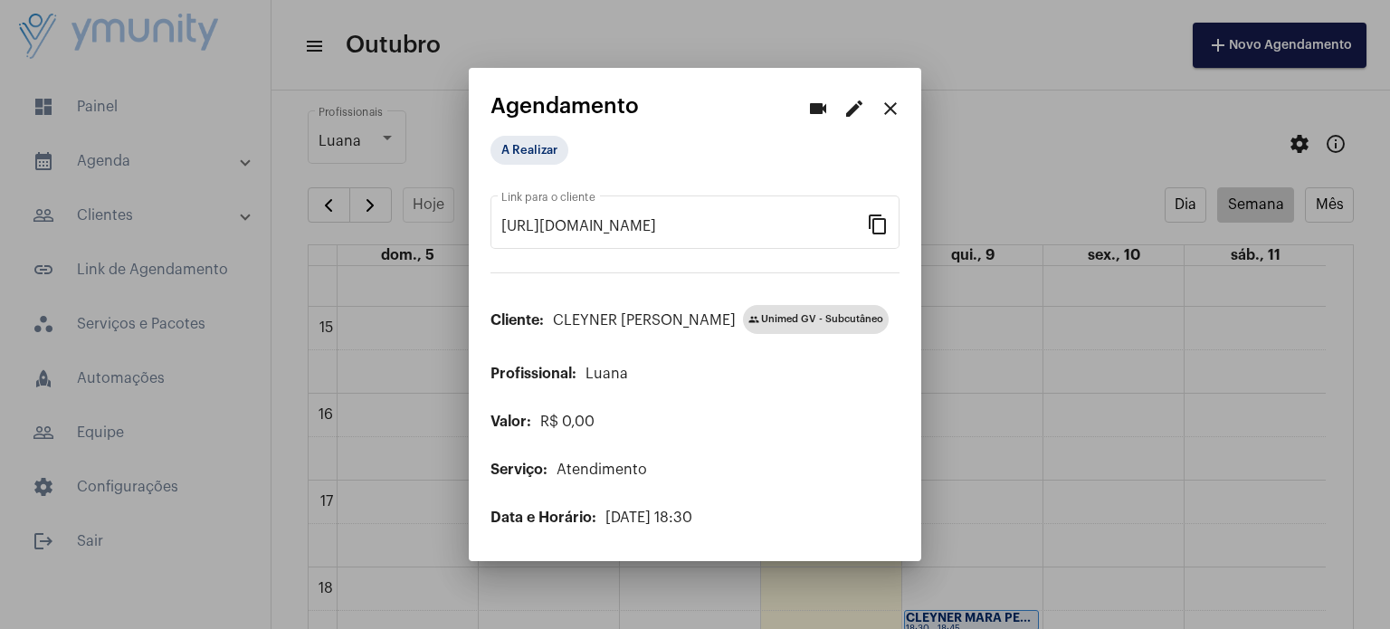
click at [857, 108] on mat-icon "edit" at bounding box center [854, 109] width 22 height 22
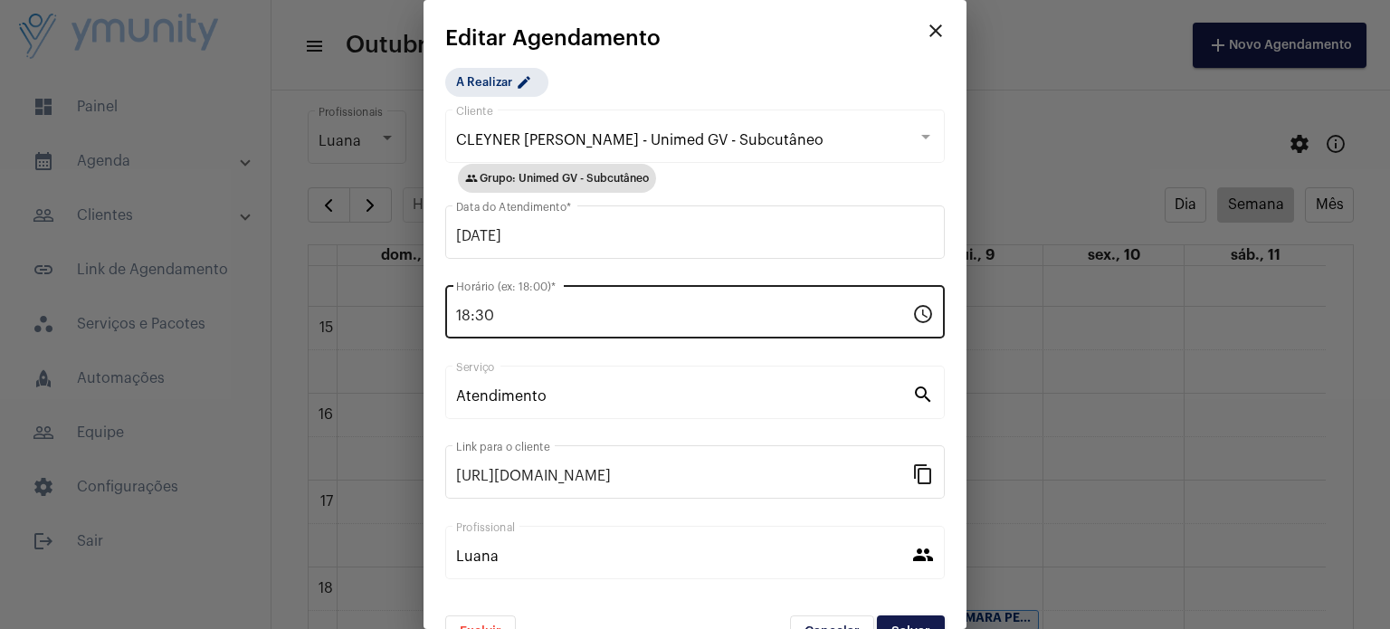
click at [514, 318] on input "18:30" at bounding box center [684, 316] width 456 height 16
type input "1"
type input "15:00"
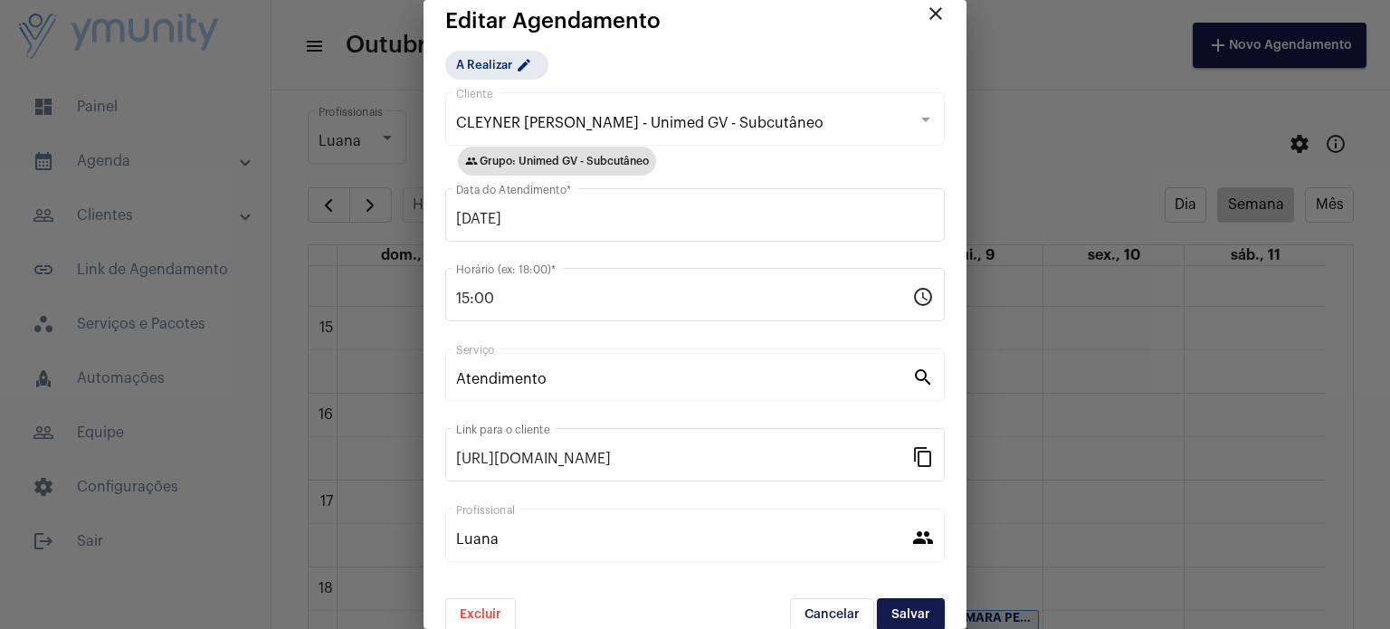
scroll to position [40, 0]
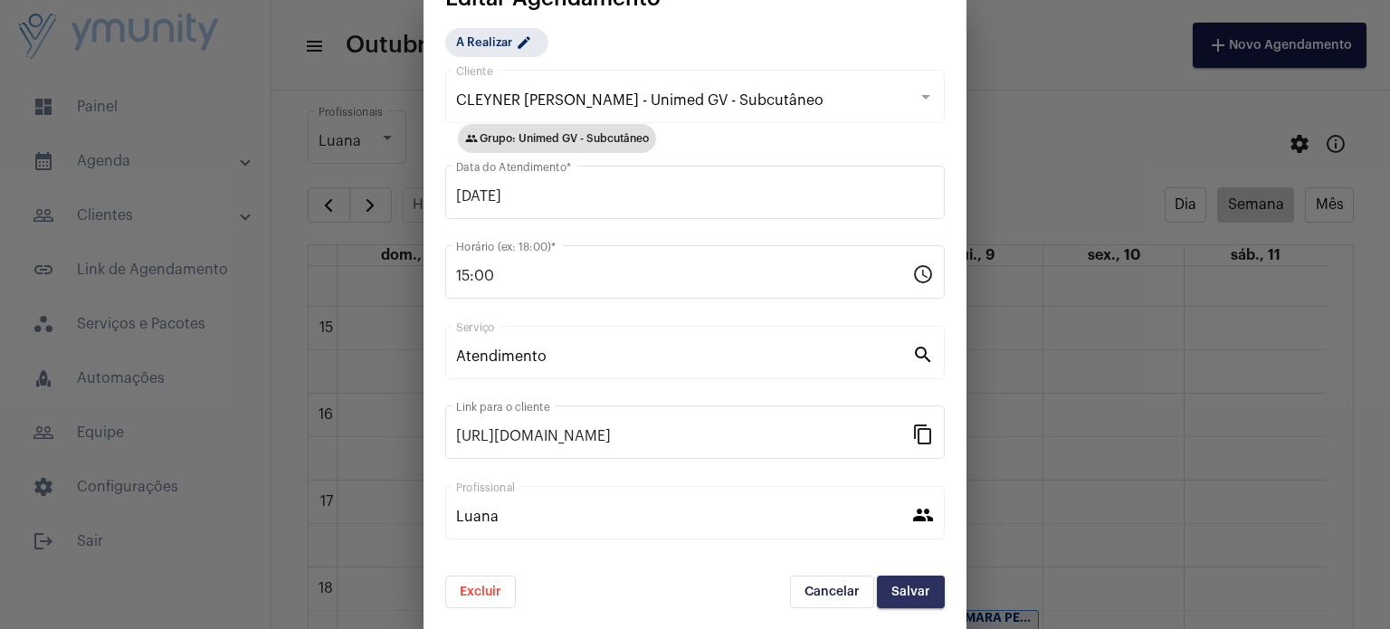
click at [894, 596] on span "Salvar" at bounding box center [910, 591] width 39 height 13
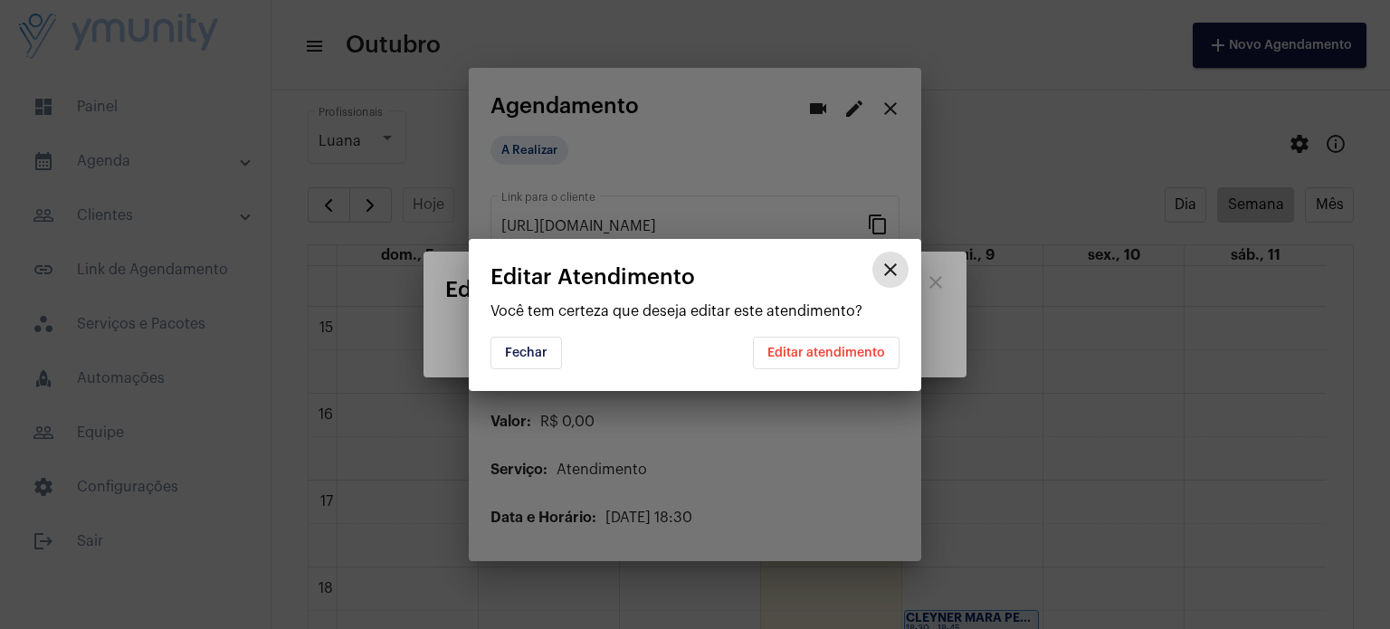
click at [829, 348] on span "Editar atendimento" at bounding box center [826, 353] width 118 height 13
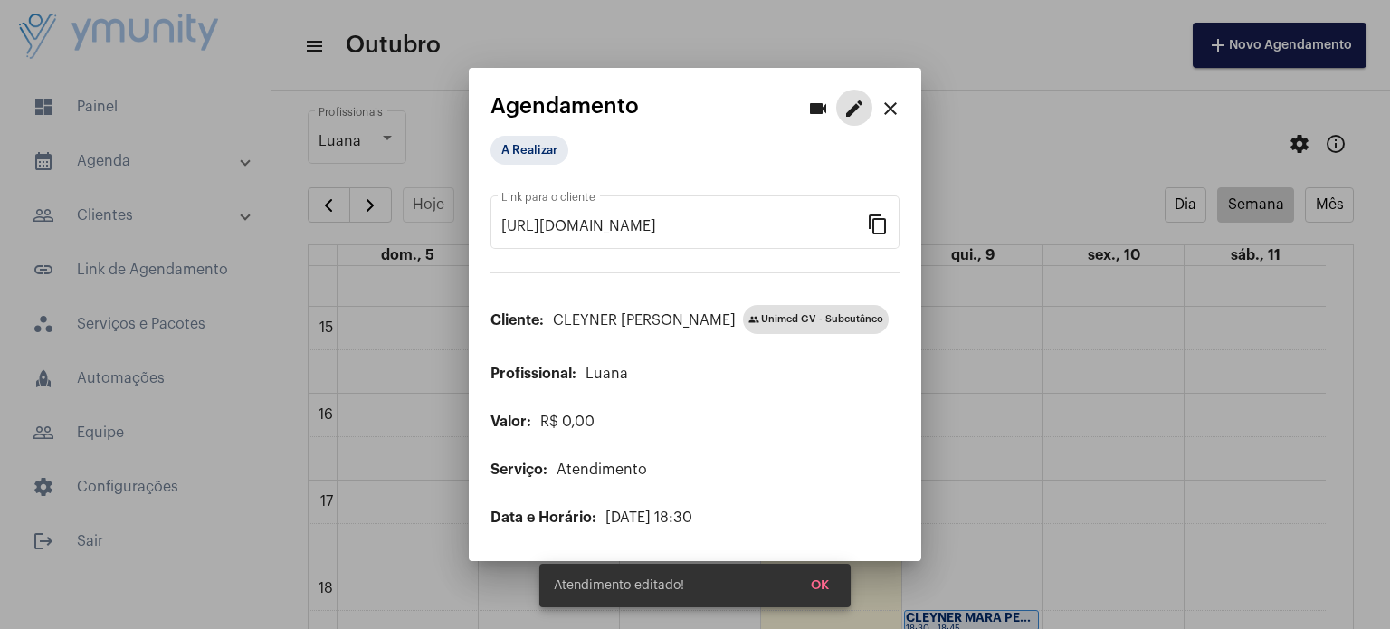
click at [825, 579] on span "OK" at bounding box center [820, 585] width 18 height 13
click at [895, 108] on mat-icon "close" at bounding box center [891, 109] width 22 height 22
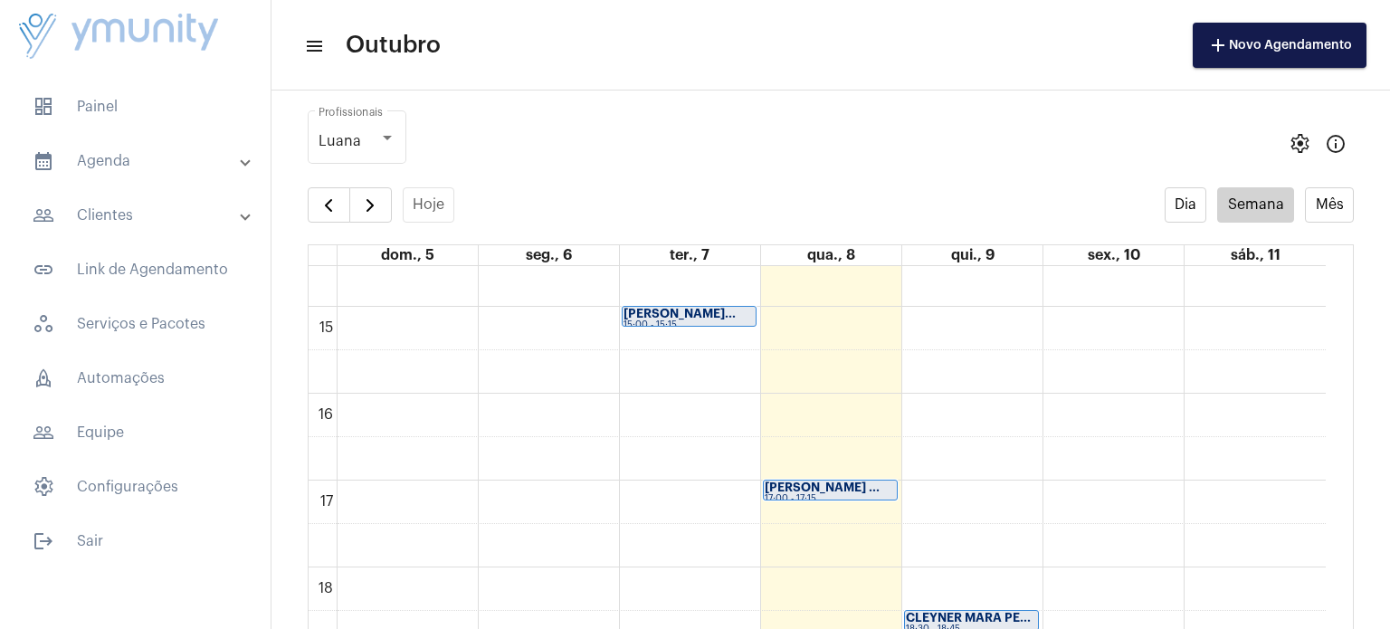
scroll to position [87, 0]
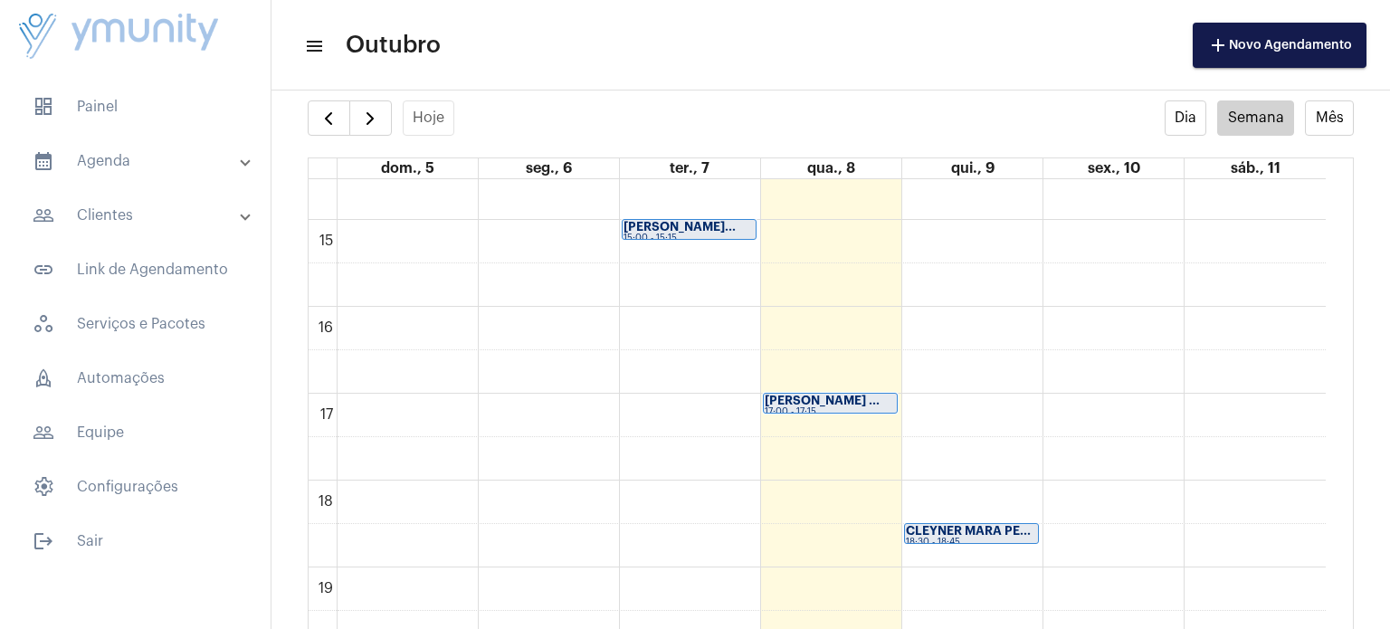
click at [1014, 525] on strong "CLEYNER MARA PE..." at bounding box center [968, 531] width 125 height 12
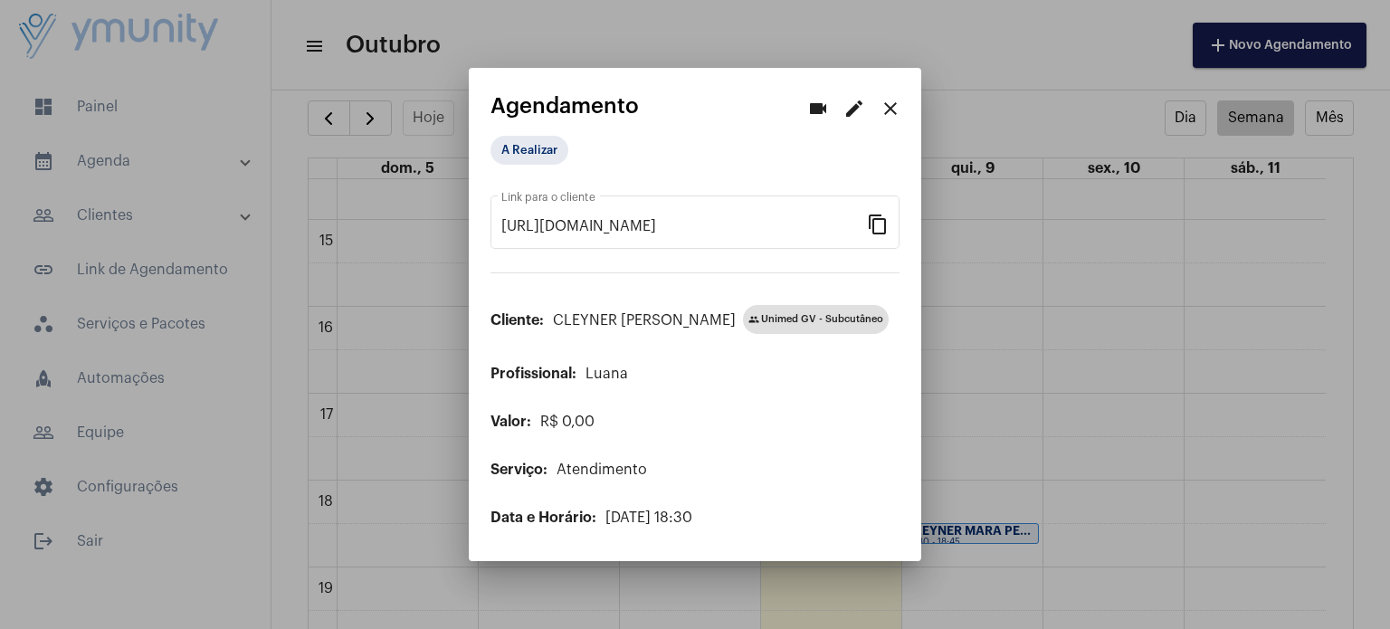
click at [847, 109] on mat-icon "edit" at bounding box center [854, 109] width 22 height 22
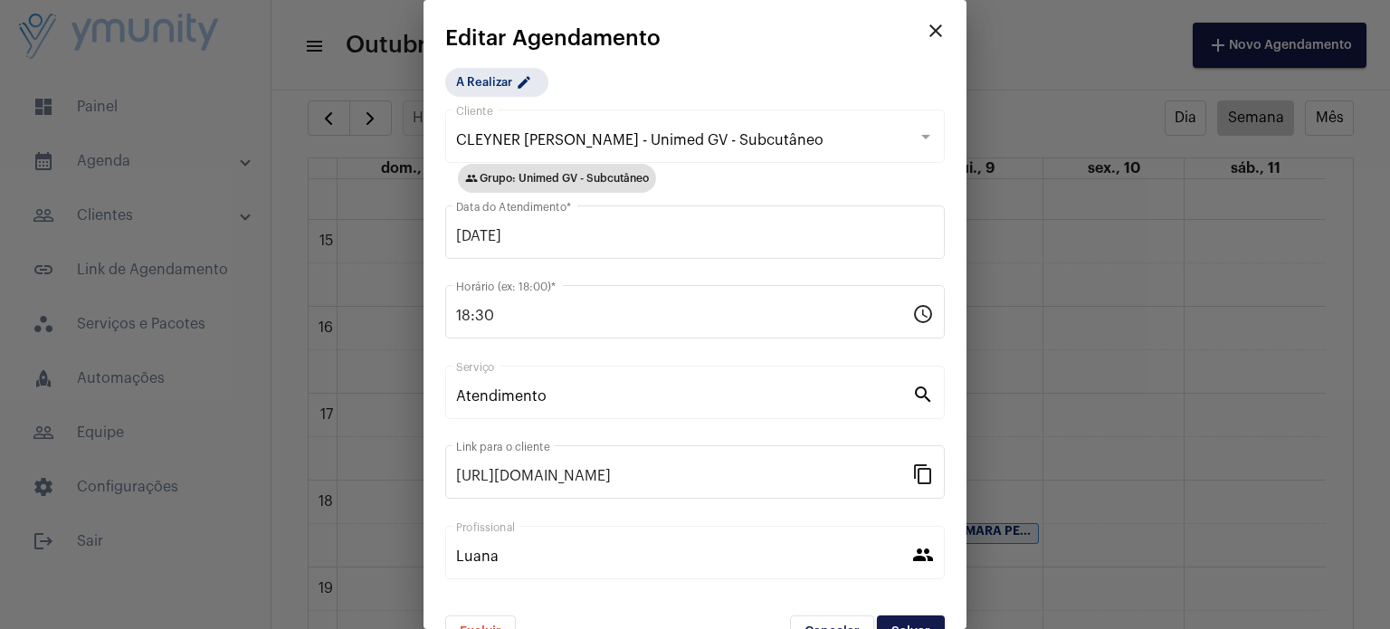
scroll to position [40, 0]
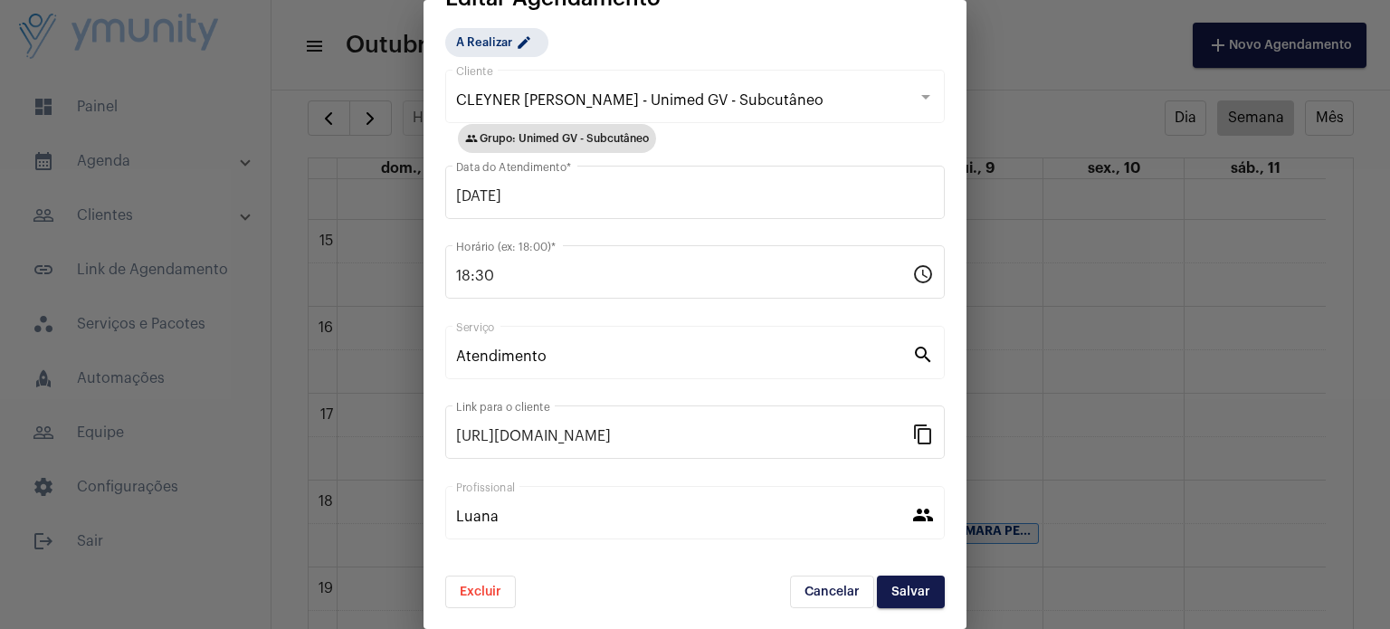
click at [464, 594] on span "Excluir" at bounding box center [481, 591] width 42 height 13
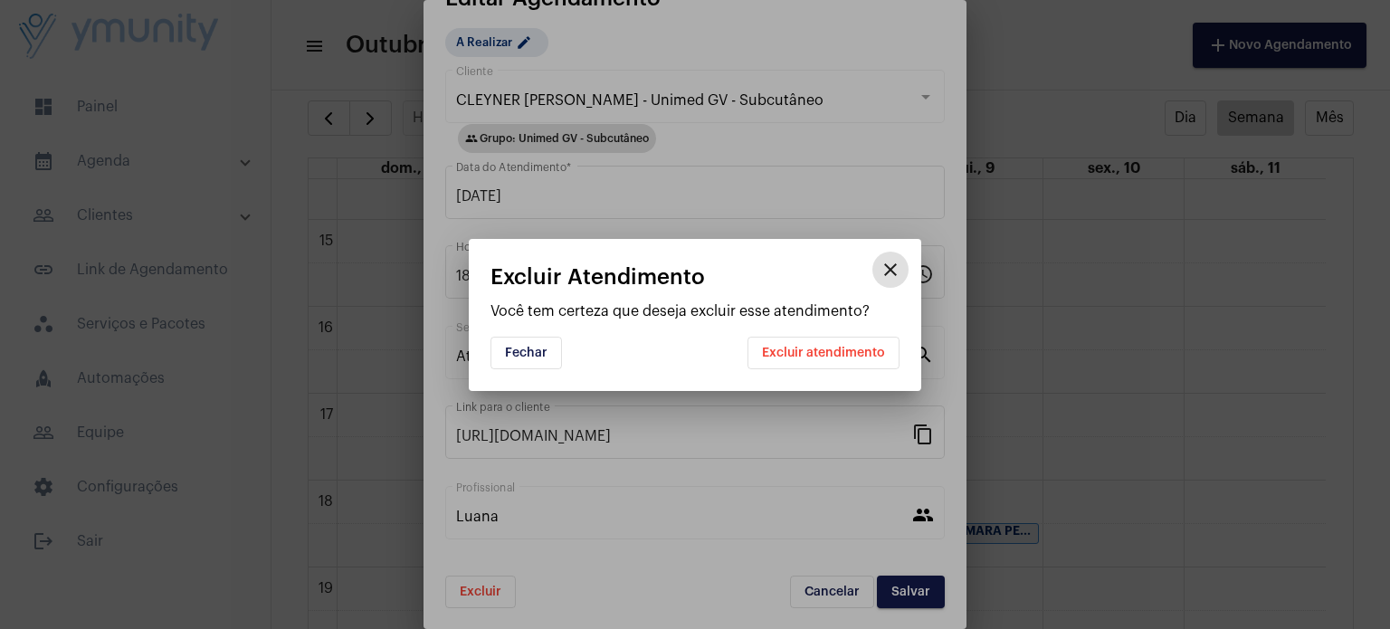
click at [833, 360] on button "Excluir atendimento" at bounding box center [823, 353] width 152 height 33
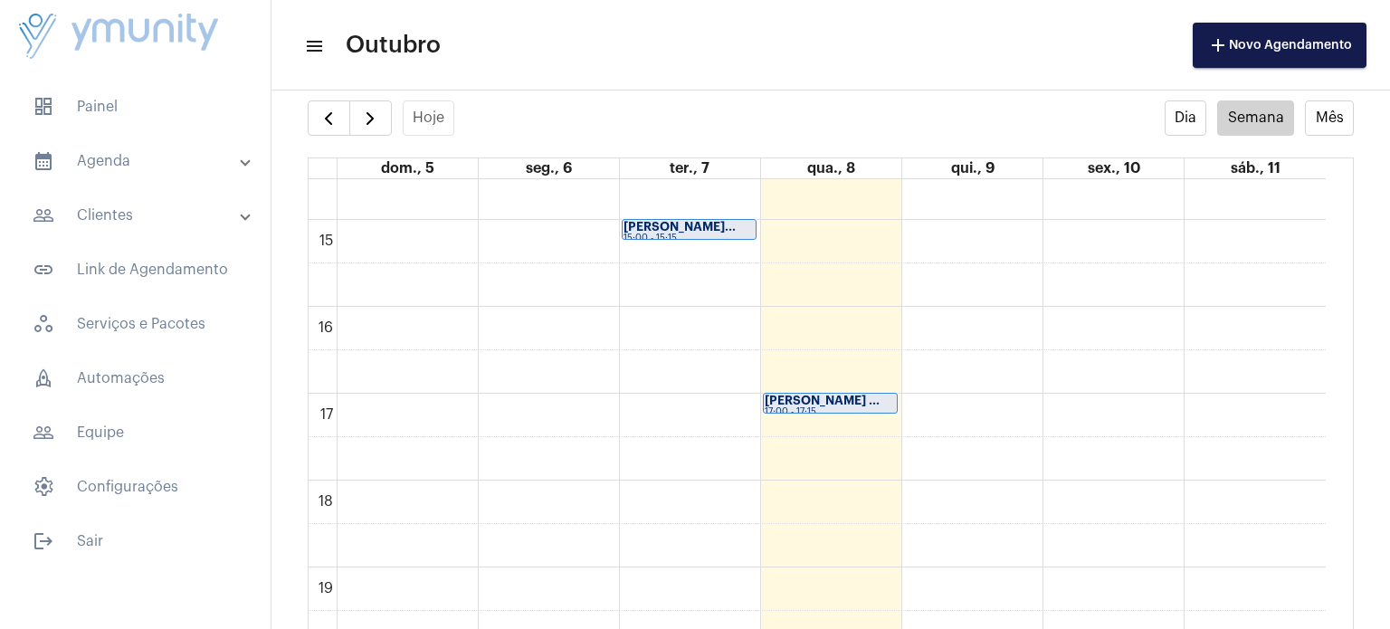
click at [840, 397] on strong "[PERSON_NAME] ..." at bounding box center [822, 401] width 115 height 12
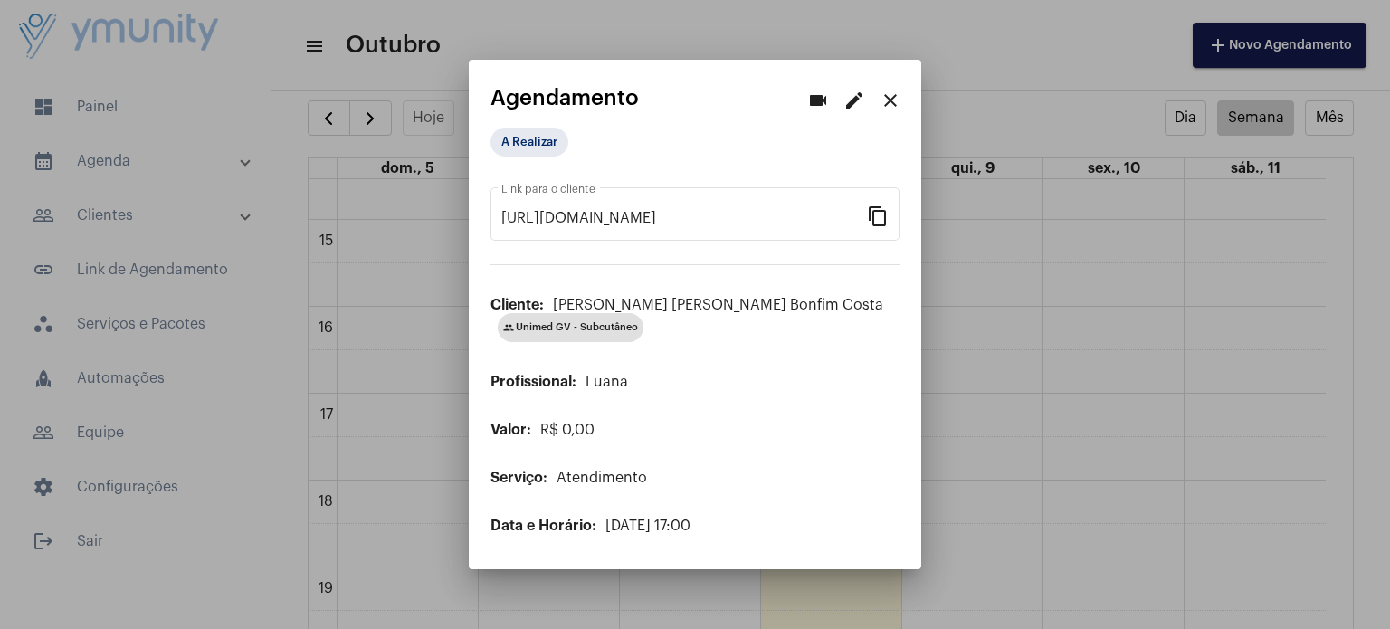
click at [1026, 349] on div at bounding box center [695, 314] width 1390 height 629
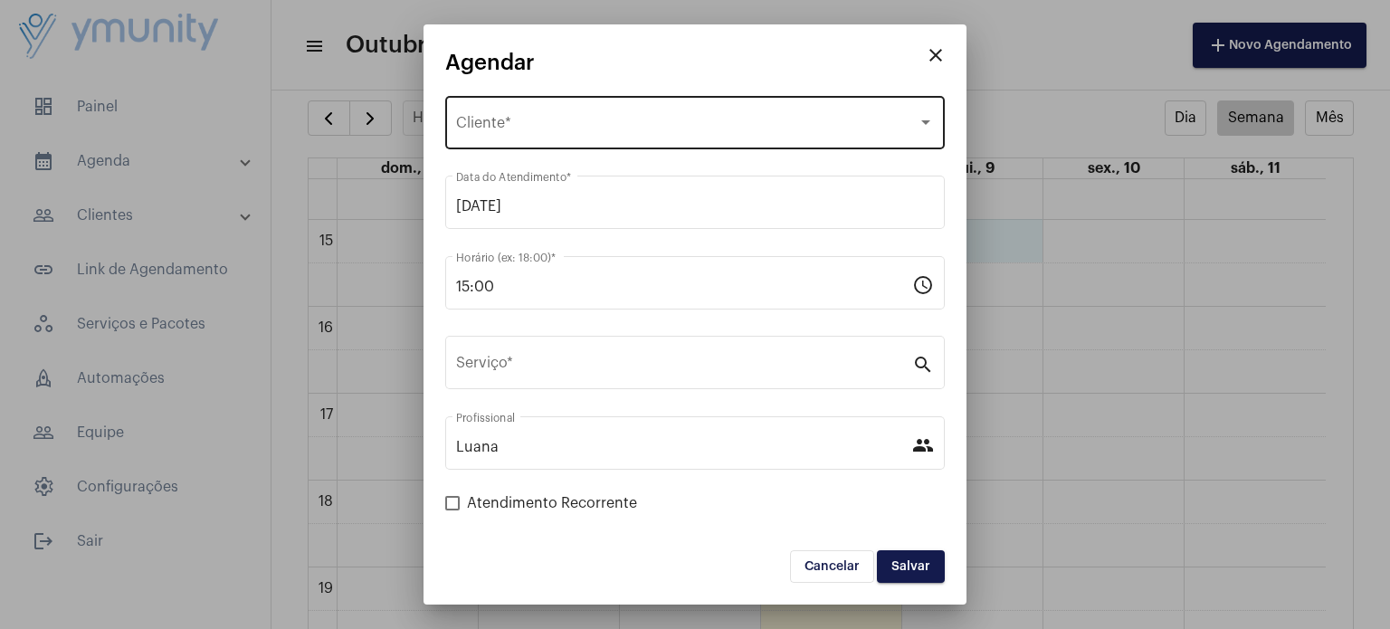
click at [693, 122] on div "Selecione o Cliente" at bounding box center [687, 127] width 462 height 16
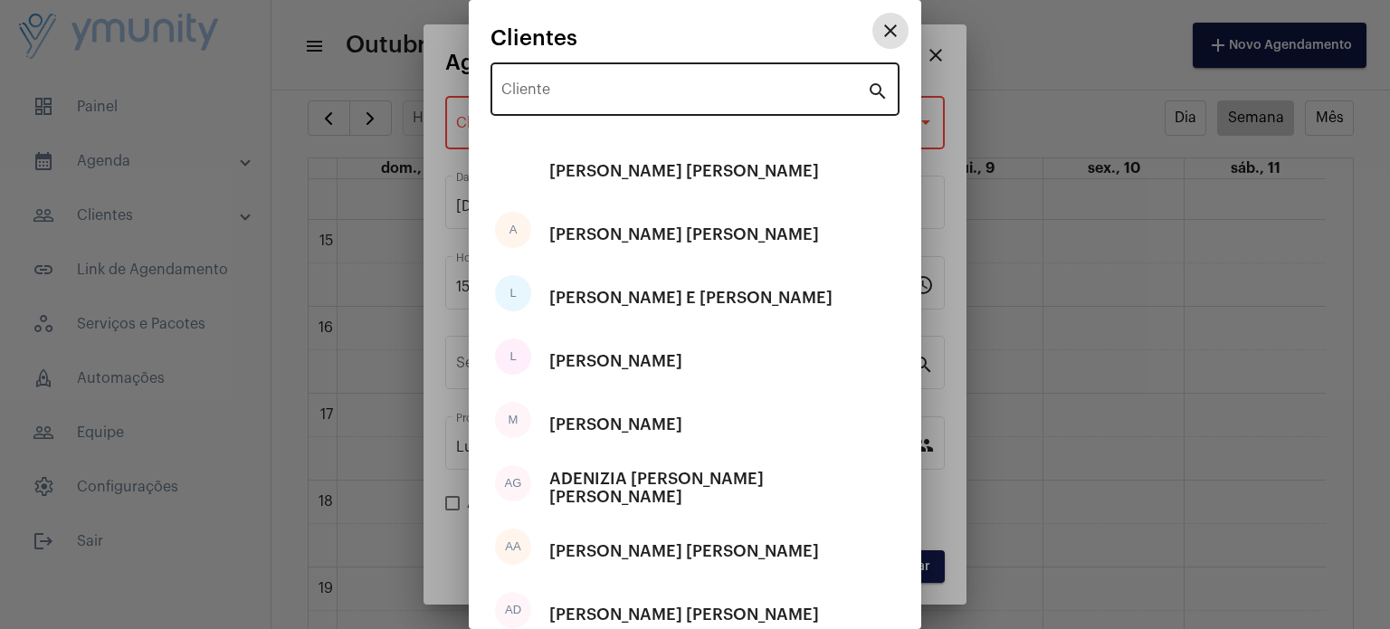
click at [618, 95] on input "Cliente" at bounding box center [684, 93] width 366 height 16
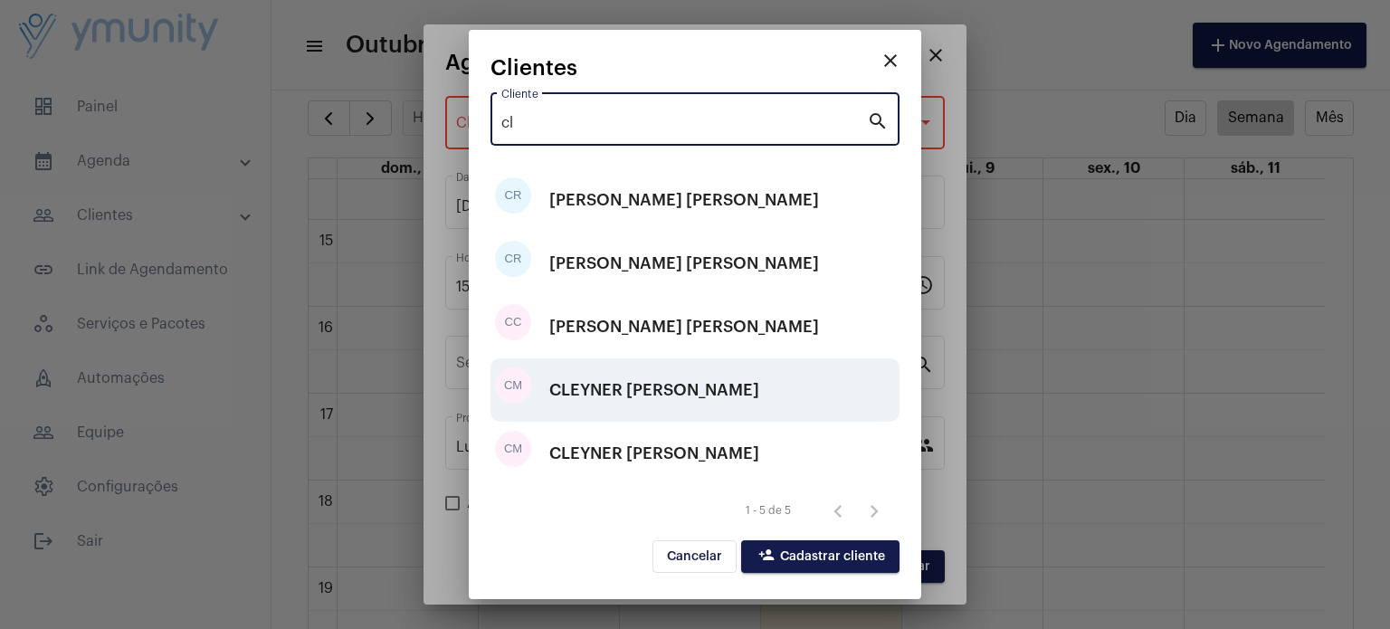
type input "cl"
click at [600, 376] on div "CLEYNER [PERSON_NAME]" at bounding box center [654, 390] width 210 height 54
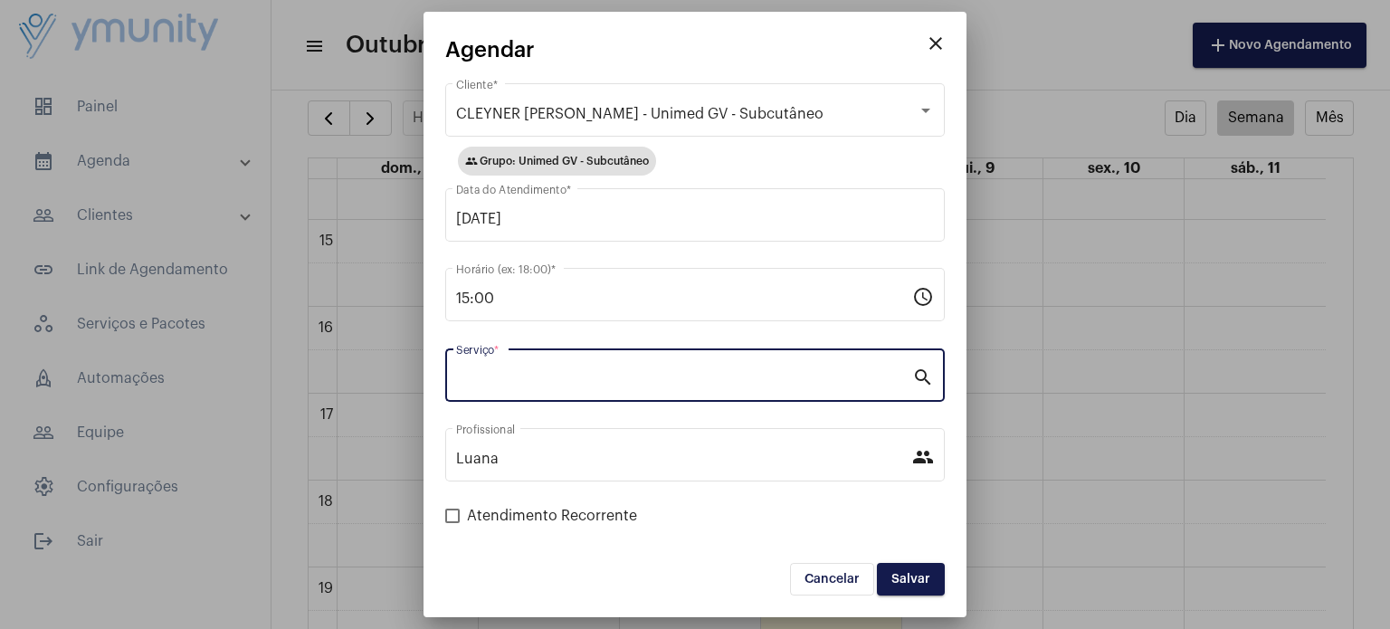
click at [553, 386] on input "Serviço *" at bounding box center [684, 379] width 456 height 16
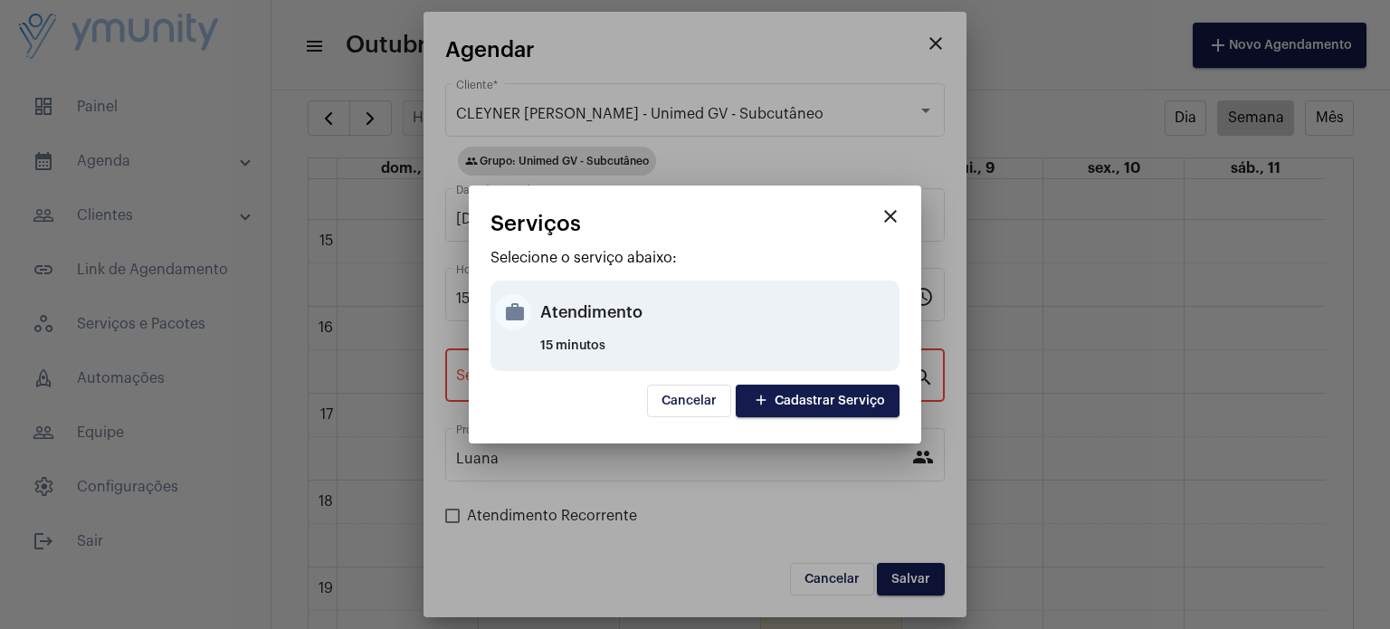
click at [582, 315] on div "Atendimento" at bounding box center [717, 312] width 355 height 54
type input "Atendimento"
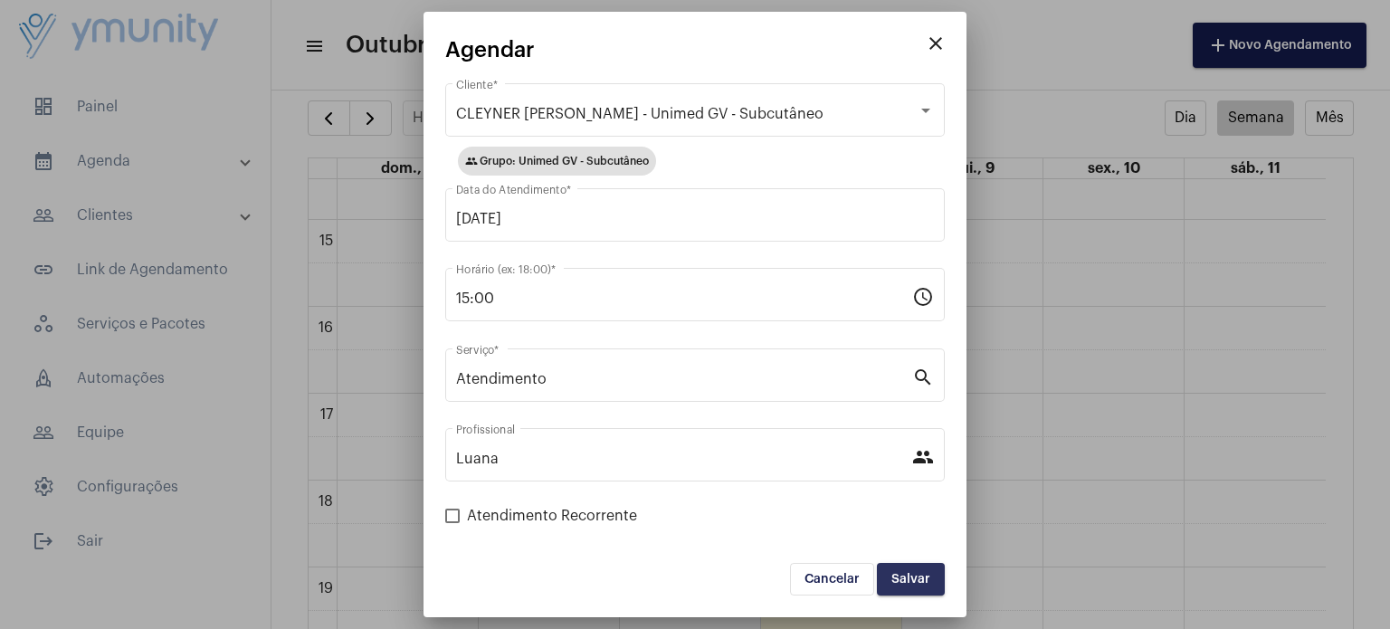
click at [919, 569] on button "Salvar" at bounding box center [911, 579] width 68 height 33
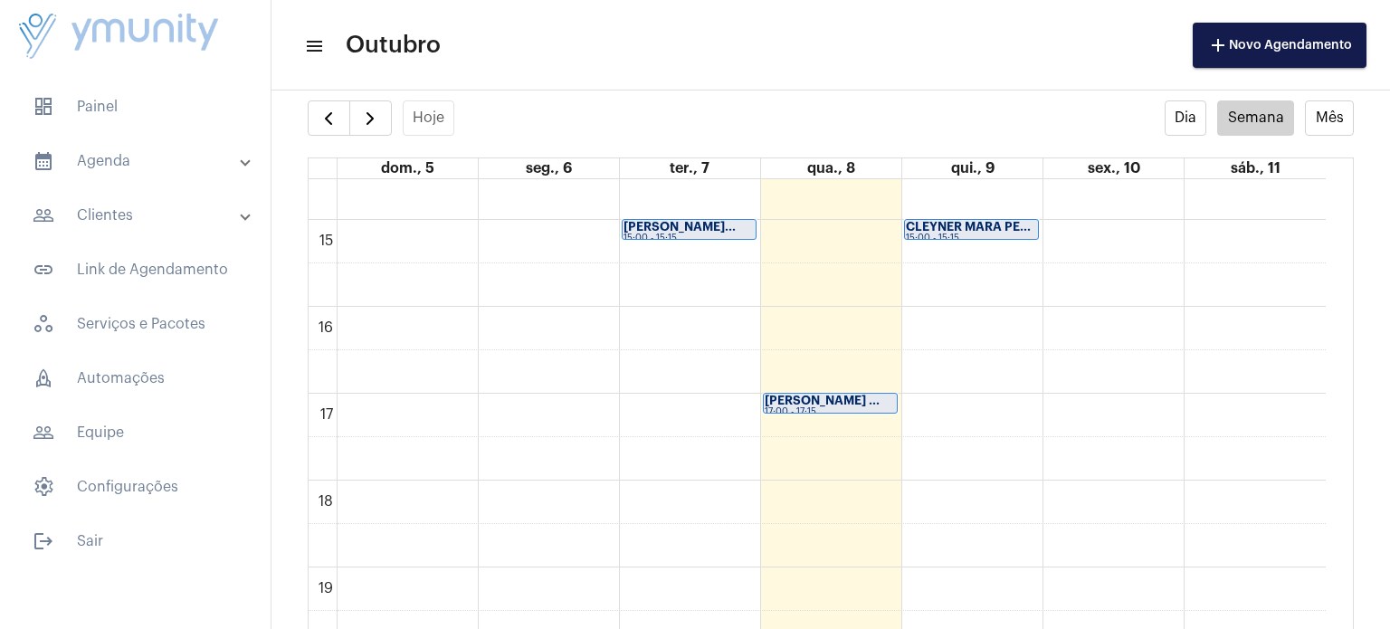
click at [966, 226] on strong "CLEYNER MARA PE..." at bounding box center [968, 227] width 125 height 12
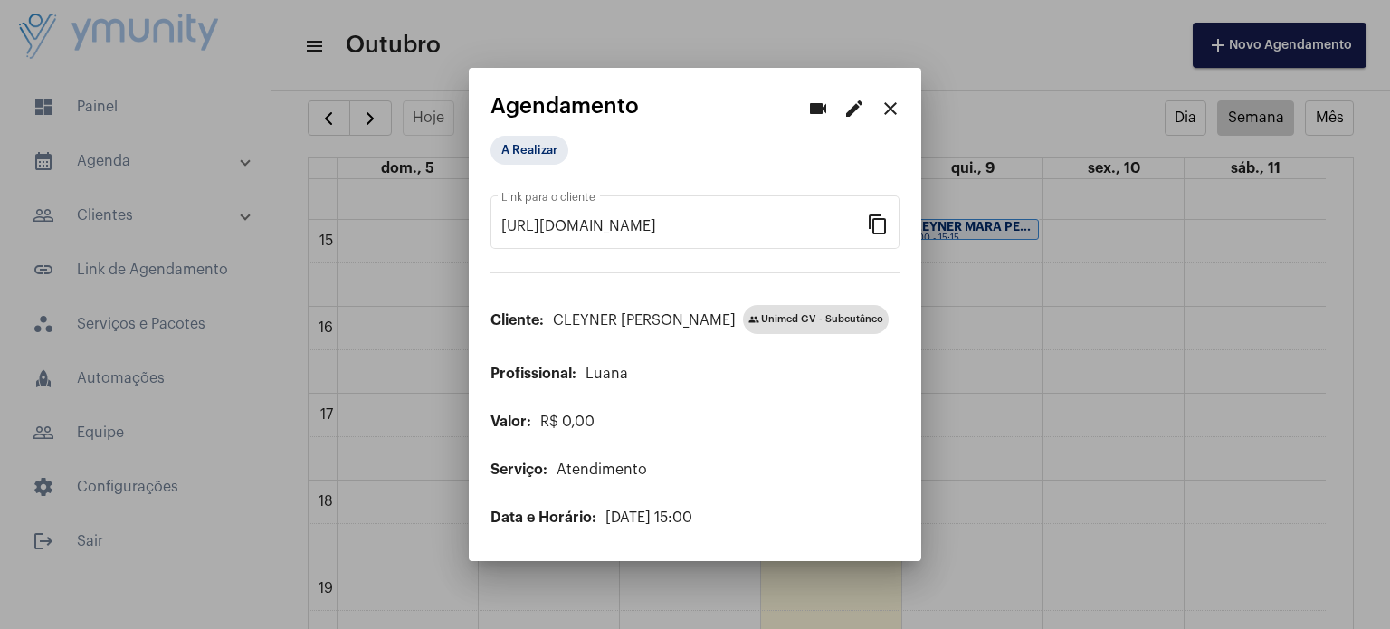
click at [1006, 425] on div at bounding box center [695, 314] width 1390 height 629
